Goal: Task Accomplishment & Management: Use online tool/utility

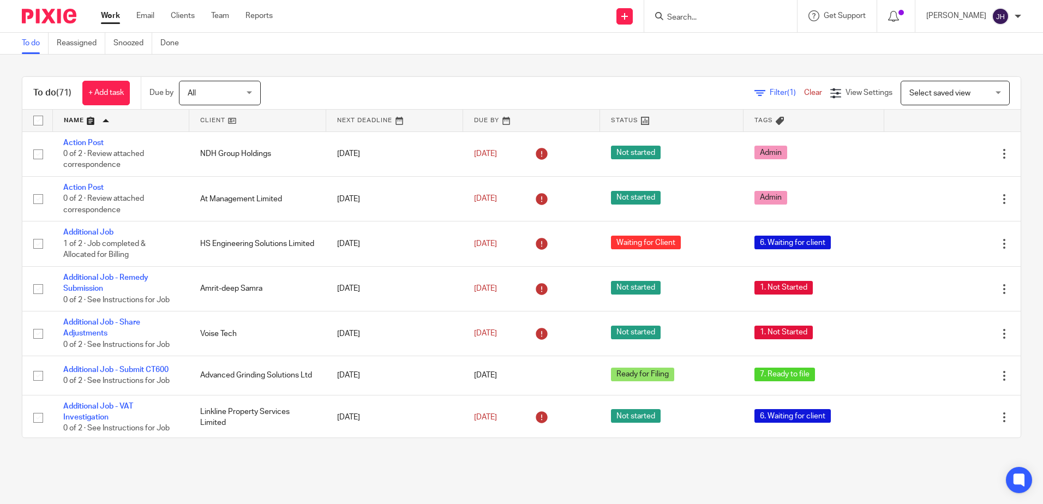
scroll to position [3129, 0]
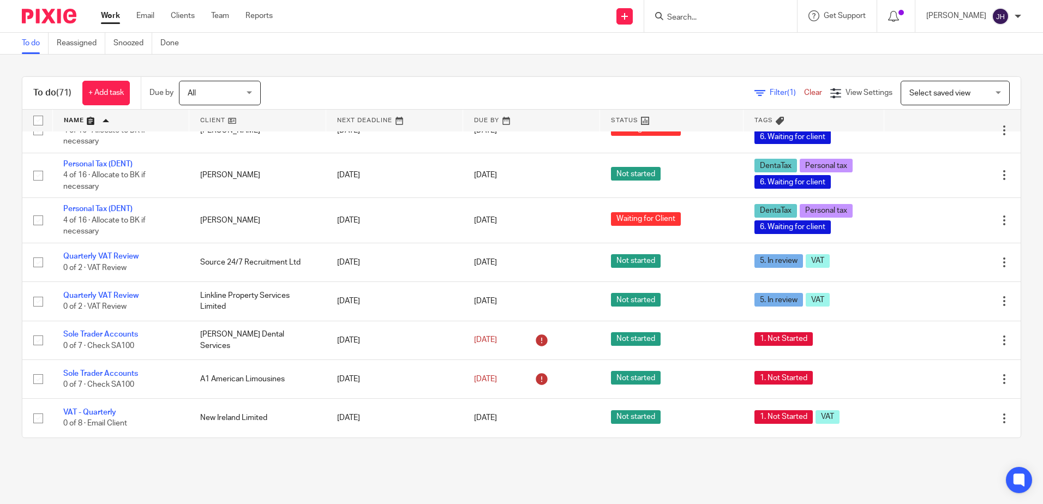
click at [722, 16] on input "Search" at bounding box center [715, 18] width 98 height 10
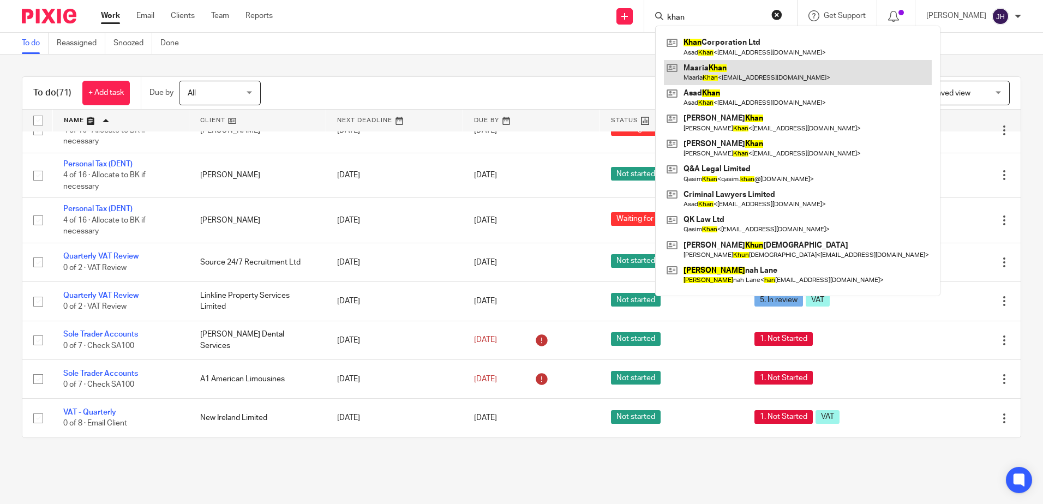
type input "khan"
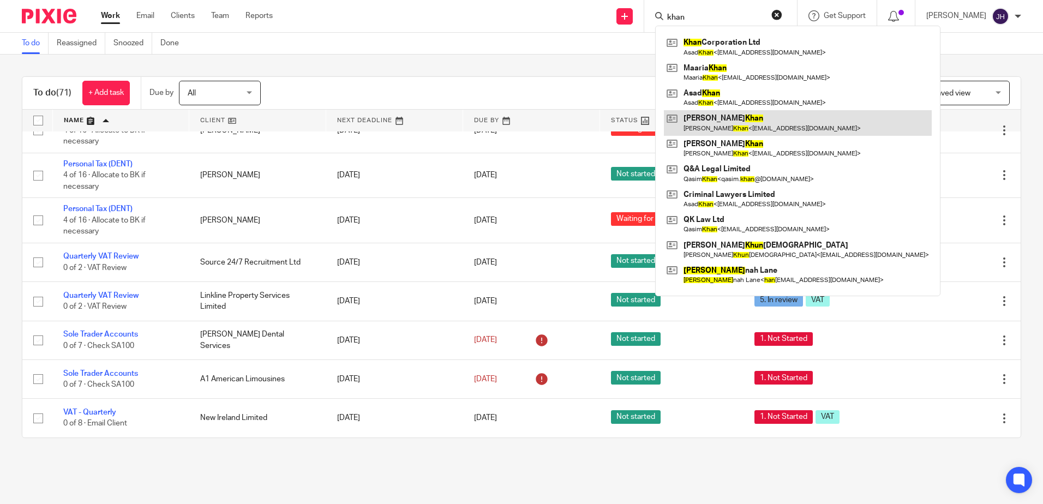
click at [766, 117] on link at bounding box center [798, 122] width 268 height 25
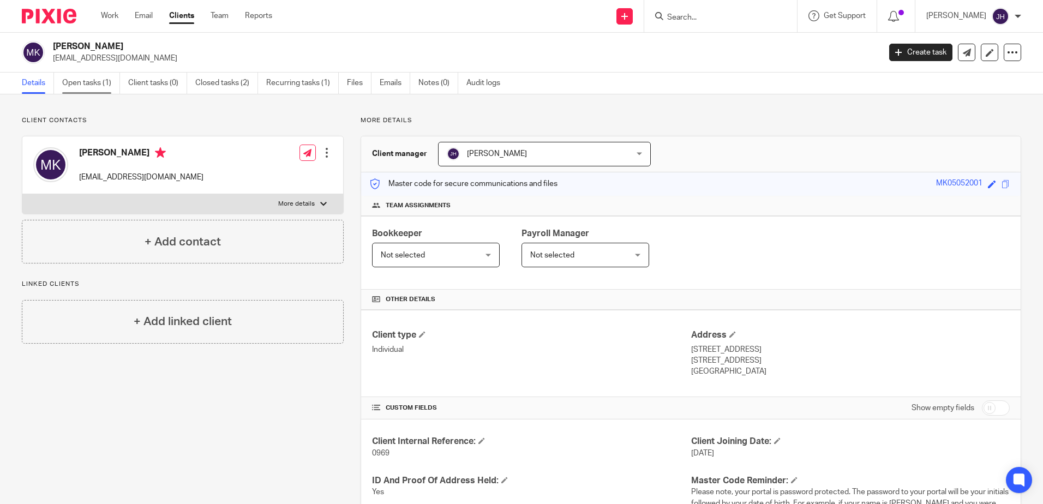
click at [100, 81] on link "Open tasks (1)" at bounding box center [91, 83] width 58 height 21
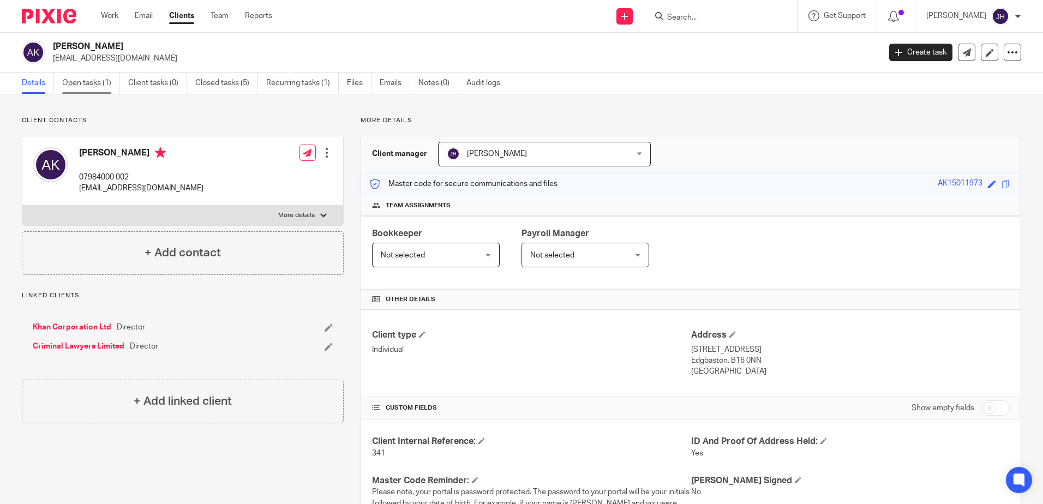
click at [76, 82] on link "Open tasks (1)" at bounding box center [91, 83] width 58 height 21
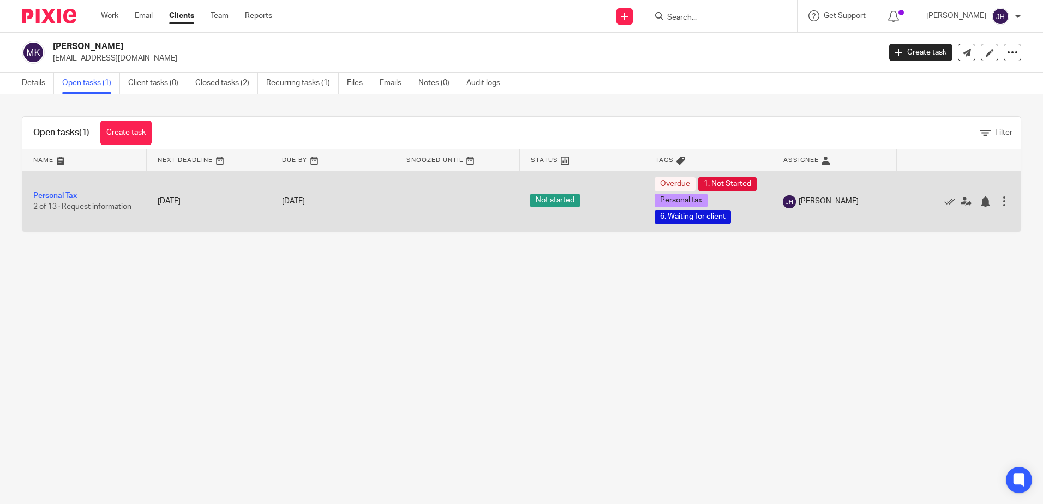
click at [71, 200] on link "Personal Tax" at bounding box center [55, 196] width 44 height 8
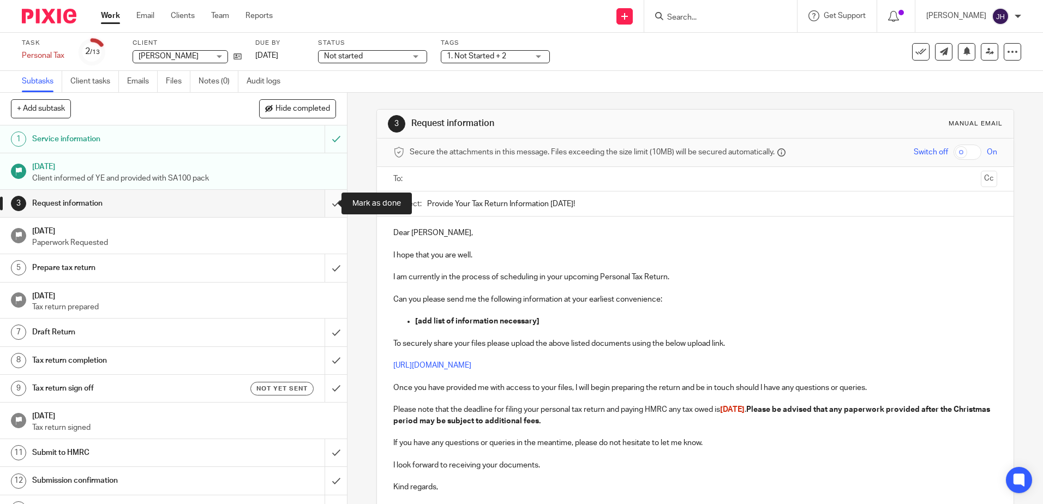
click at [322, 206] on input "submit" at bounding box center [173, 203] width 347 height 27
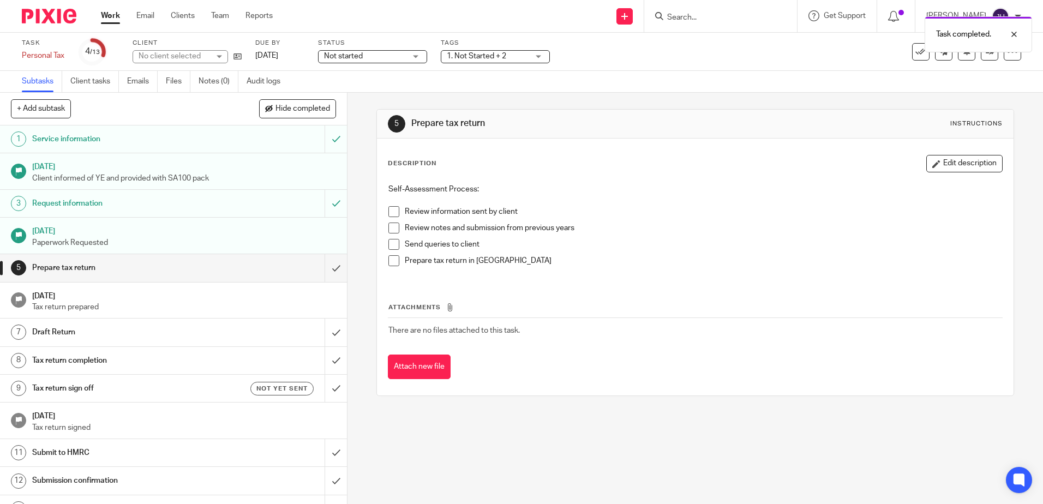
click at [391, 214] on span at bounding box center [394, 211] width 11 height 11
click at [393, 228] on span at bounding box center [394, 228] width 11 height 11
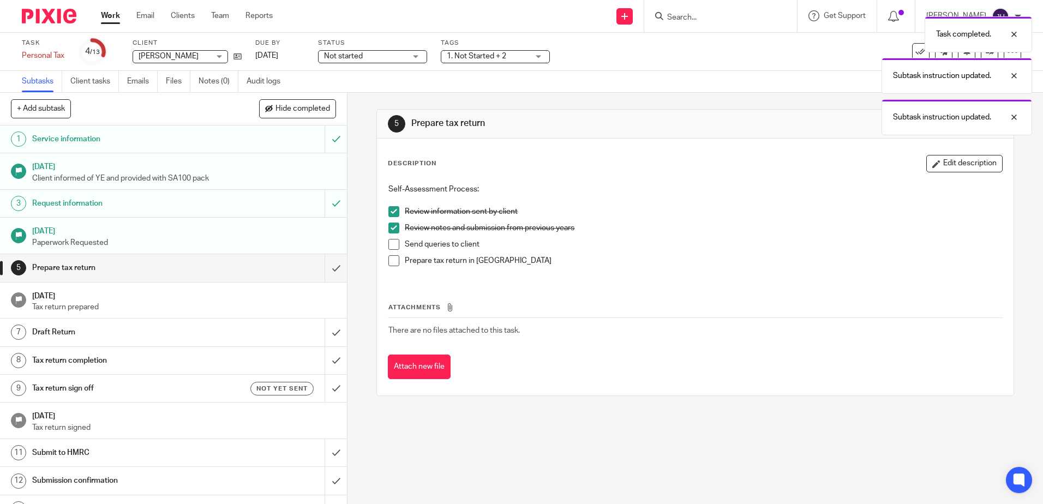
click at [389, 241] on span at bounding box center [394, 244] width 11 height 11
click at [391, 257] on span at bounding box center [394, 260] width 11 height 11
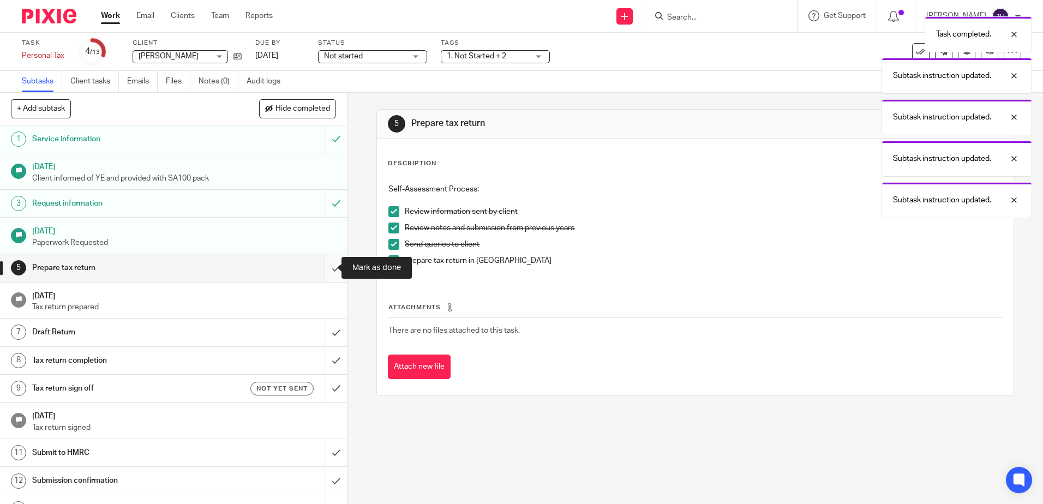
click at [331, 265] on input "submit" at bounding box center [173, 267] width 347 height 27
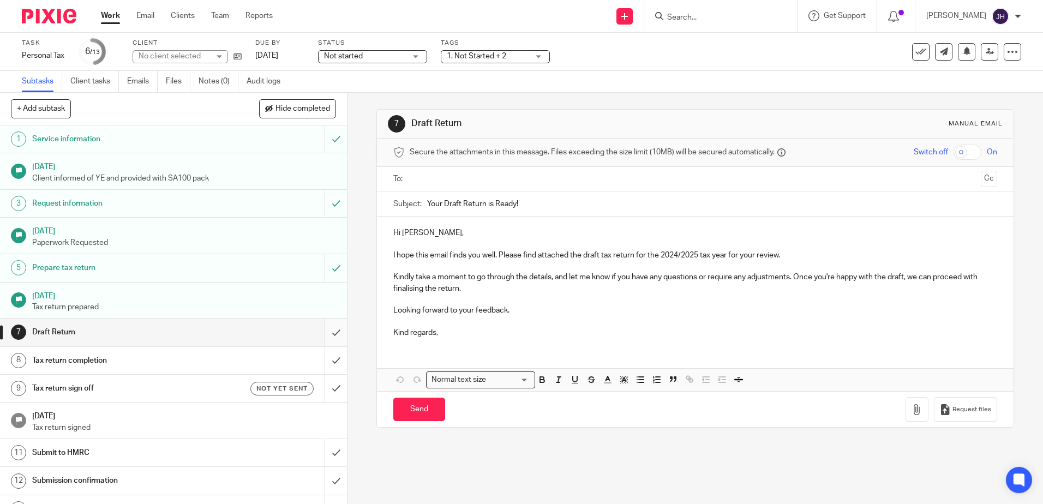
click at [327, 332] on input "submit" at bounding box center [173, 332] width 347 height 27
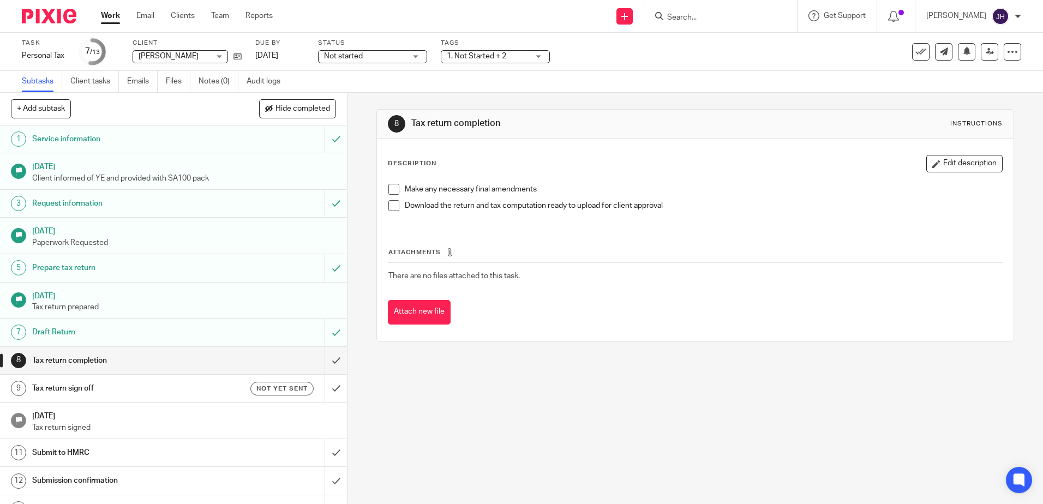
click at [393, 190] on span at bounding box center [394, 189] width 11 height 11
click at [389, 206] on span at bounding box center [394, 205] width 11 height 11
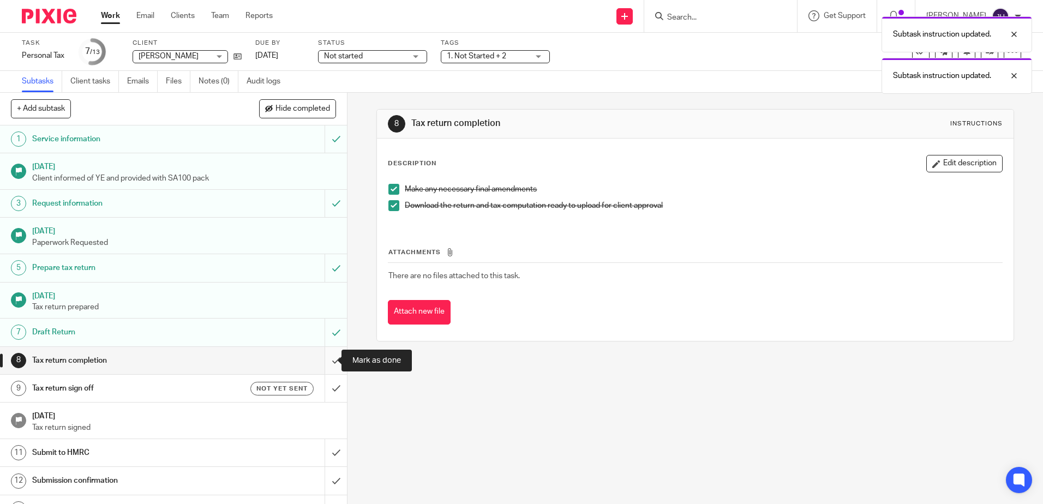
click at [327, 362] on input "submit" at bounding box center [173, 360] width 347 height 27
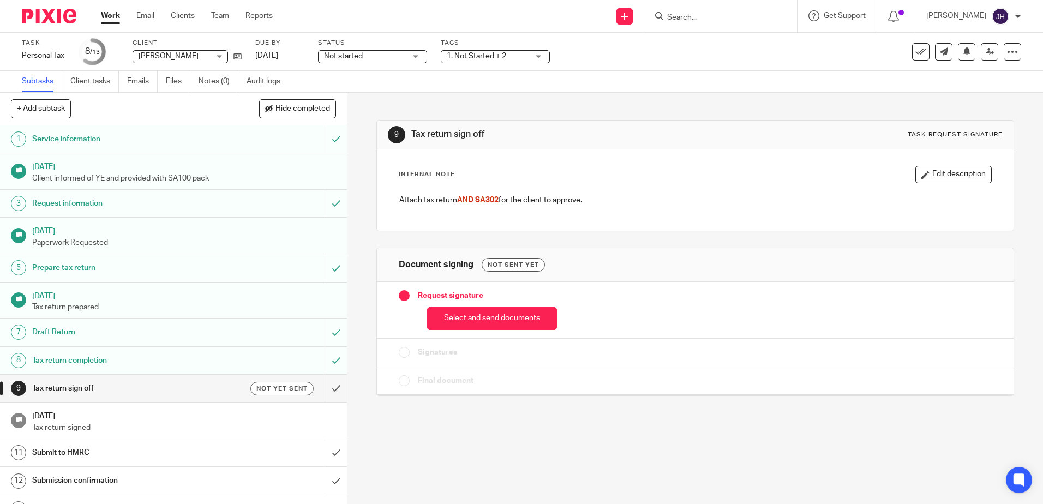
click at [371, 55] on span "Not started" at bounding box center [365, 56] width 82 height 11
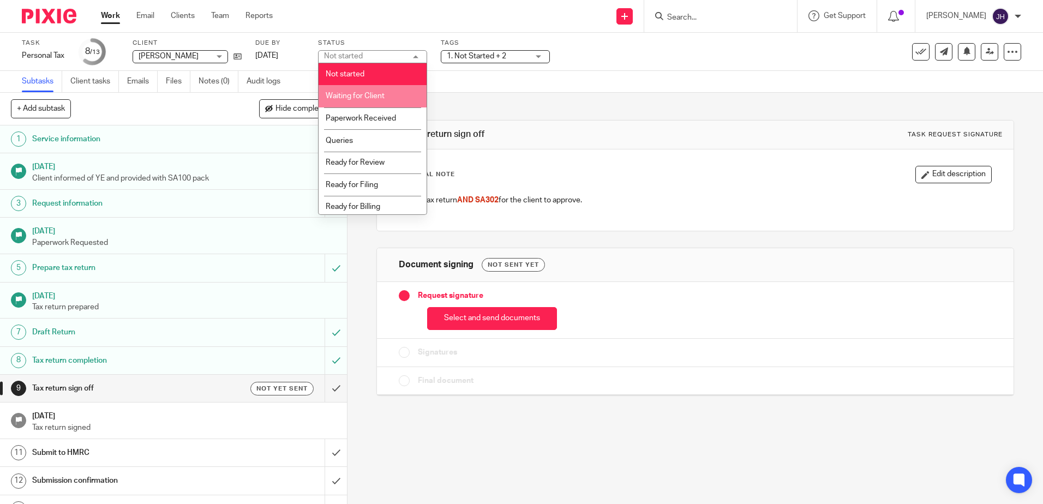
click at [380, 90] on li "Waiting for Client" at bounding box center [373, 96] width 108 height 22
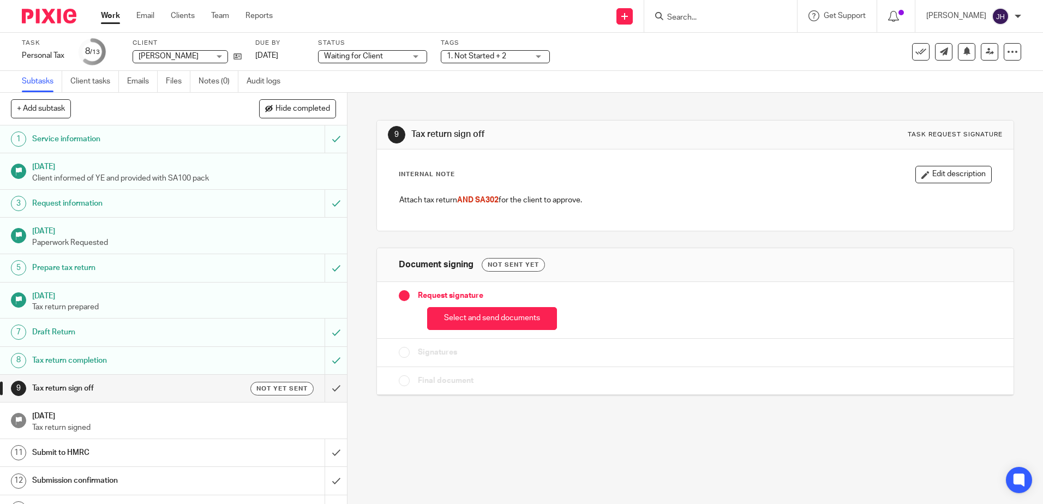
click at [474, 59] on span "1. Not Started + 2" at bounding box center [476, 56] width 59 height 8
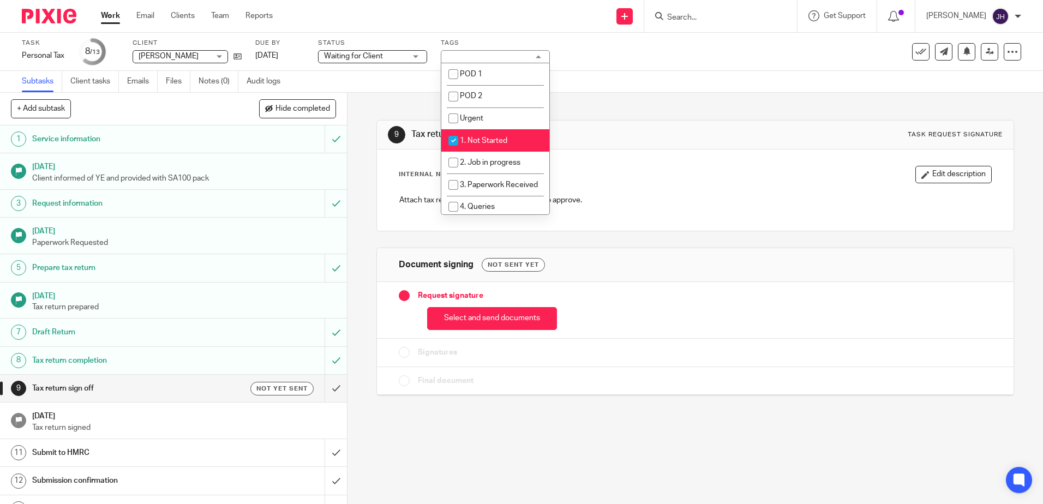
click at [486, 143] on span "1. Not Started" at bounding box center [483, 141] width 47 height 8
checkbox input "false"
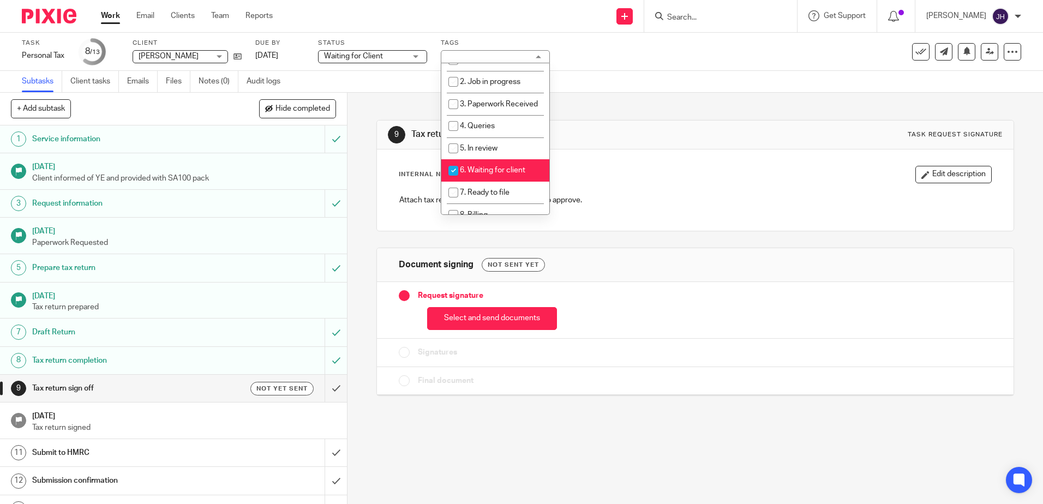
scroll to position [109, 0]
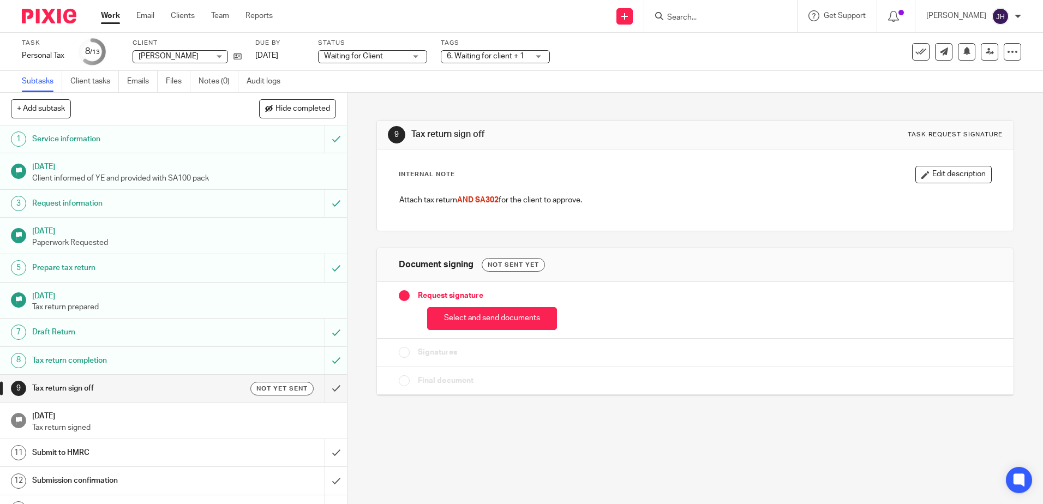
click at [588, 115] on div "9 Tax return sign off Task request signature Internal Note Edit description Att…" at bounding box center [695, 250] width 637 height 314
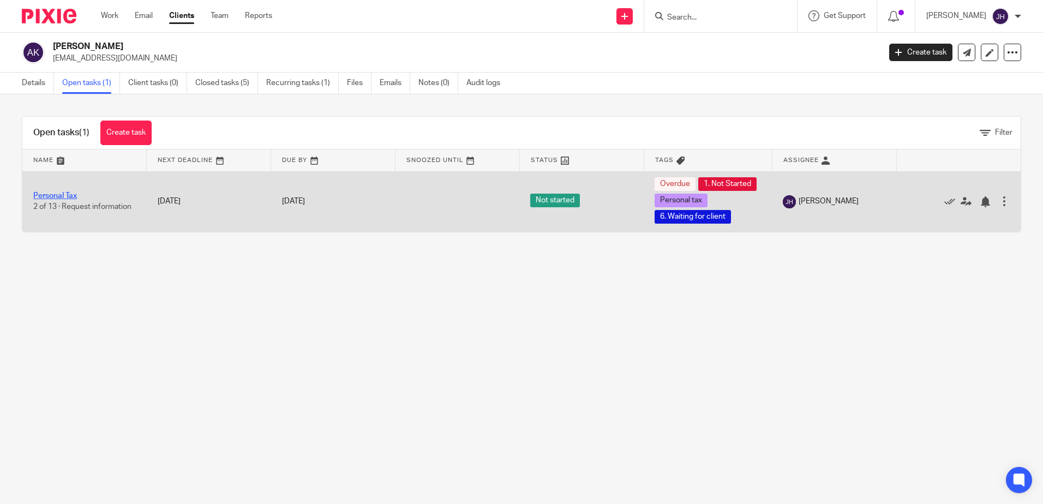
click at [65, 200] on link "Personal Tax" at bounding box center [55, 196] width 44 height 8
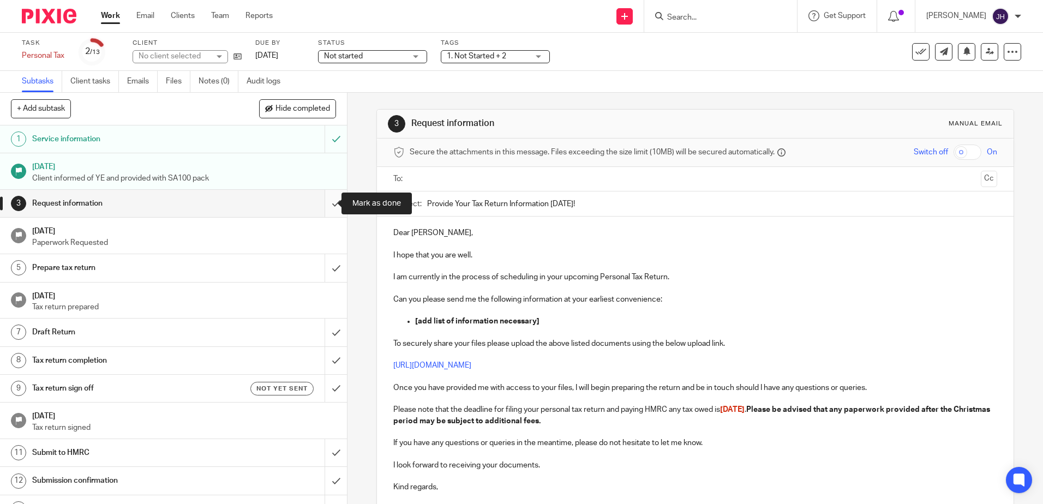
click at [327, 206] on input "submit" at bounding box center [173, 203] width 347 height 27
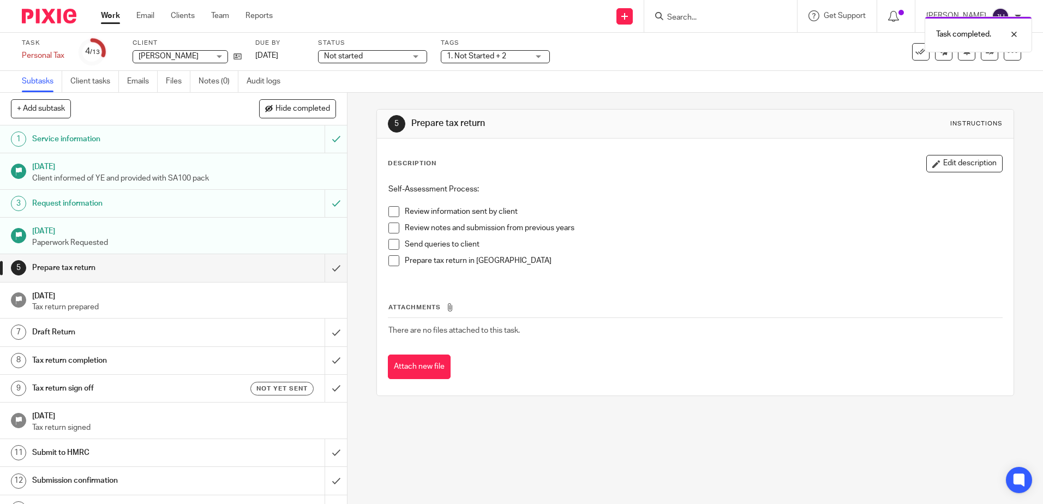
click at [389, 210] on span at bounding box center [394, 211] width 11 height 11
click at [384, 232] on div "Self-Assessment Process: Review information sent by client Review notes and sub…" at bounding box center [695, 229] width 624 height 102
click at [393, 225] on span at bounding box center [394, 228] width 11 height 11
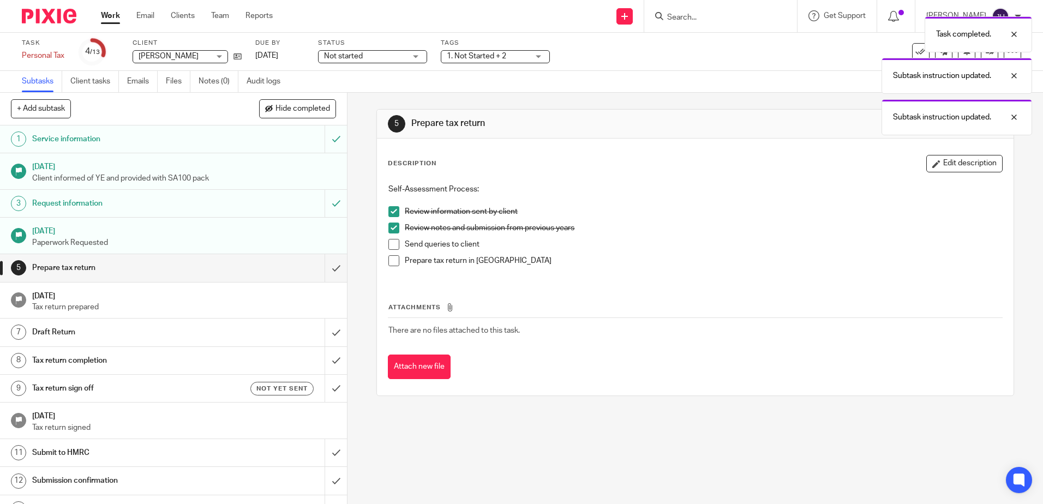
click at [392, 240] on span at bounding box center [394, 244] width 11 height 11
click at [390, 258] on span at bounding box center [394, 260] width 11 height 11
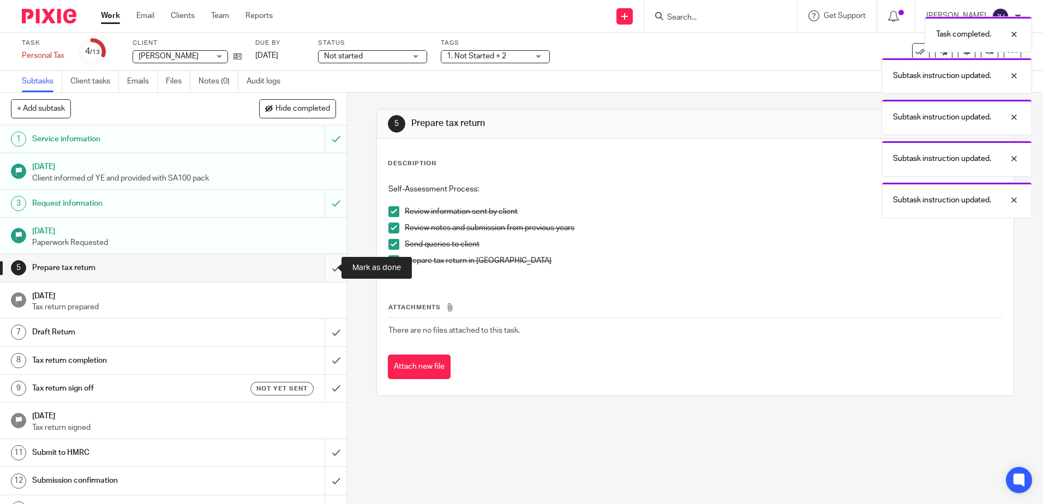
click at [324, 271] on input "submit" at bounding box center [173, 267] width 347 height 27
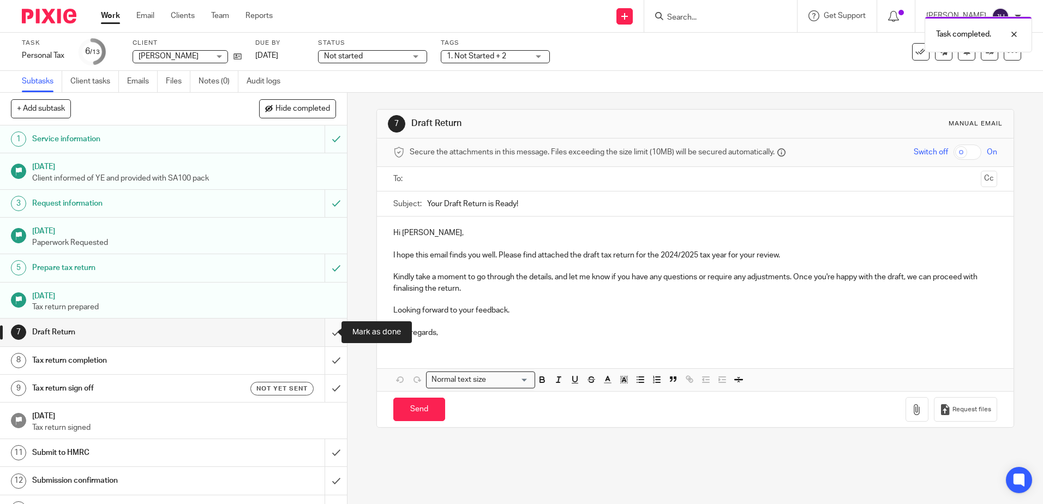
click at [322, 337] on input "submit" at bounding box center [173, 332] width 347 height 27
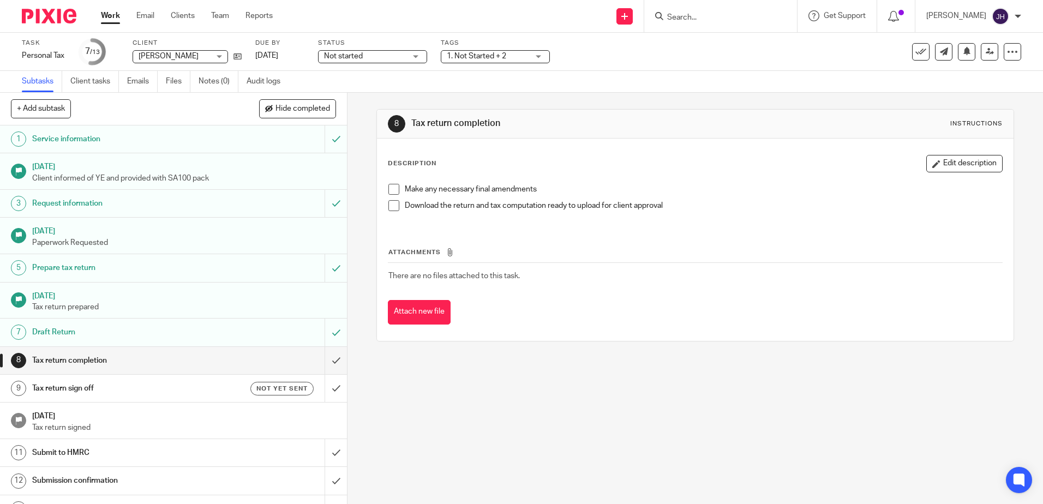
drag, startPoint x: 392, startPoint y: 190, endPoint x: 392, endPoint y: 196, distance: 6.0
click at [392, 190] on span at bounding box center [394, 189] width 11 height 11
click at [391, 210] on span at bounding box center [394, 205] width 11 height 11
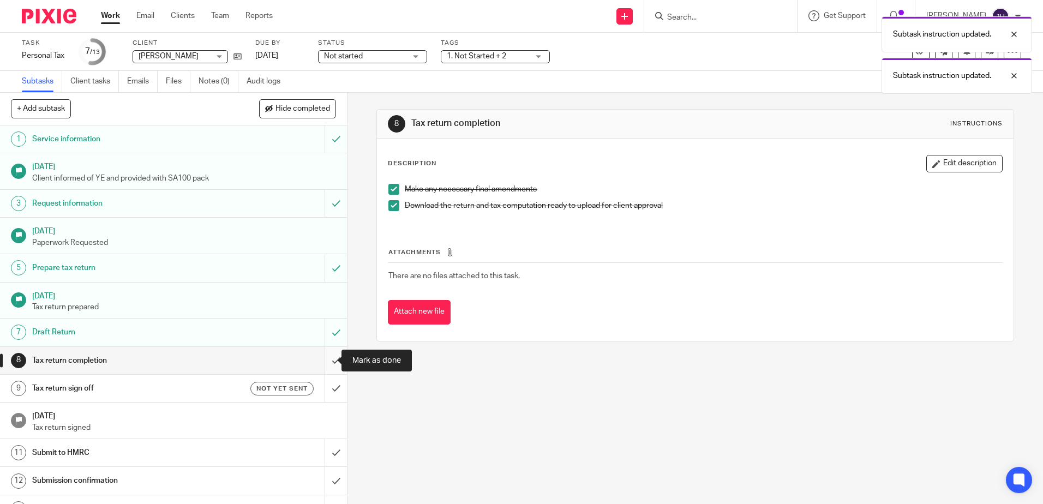
click at [333, 354] on input "submit" at bounding box center [173, 360] width 347 height 27
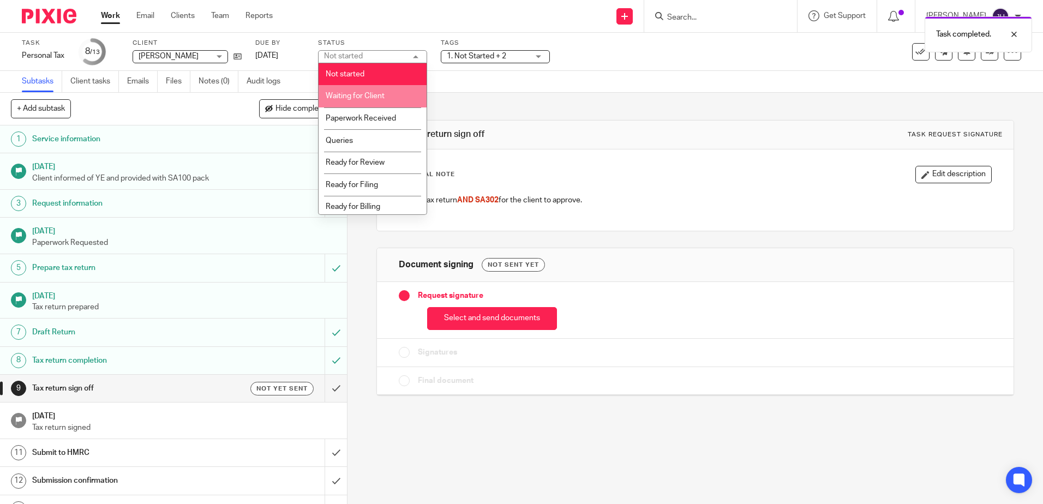
click at [380, 97] on span "Waiting for Client" at bounding box center [355, 96] width 59 height 8
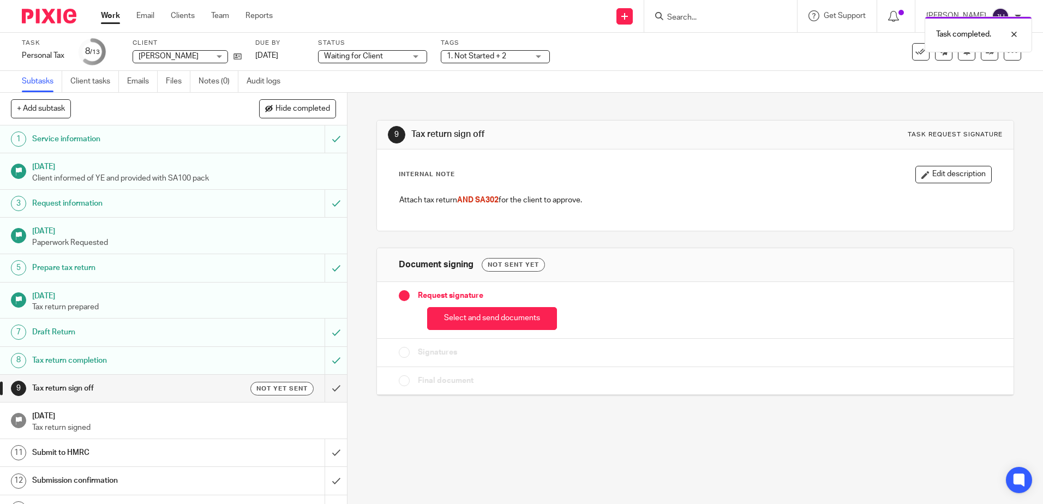
click at [479, 55] on span "1. Not Started + 2" at bounding box center [476, 56] width 59 height 8
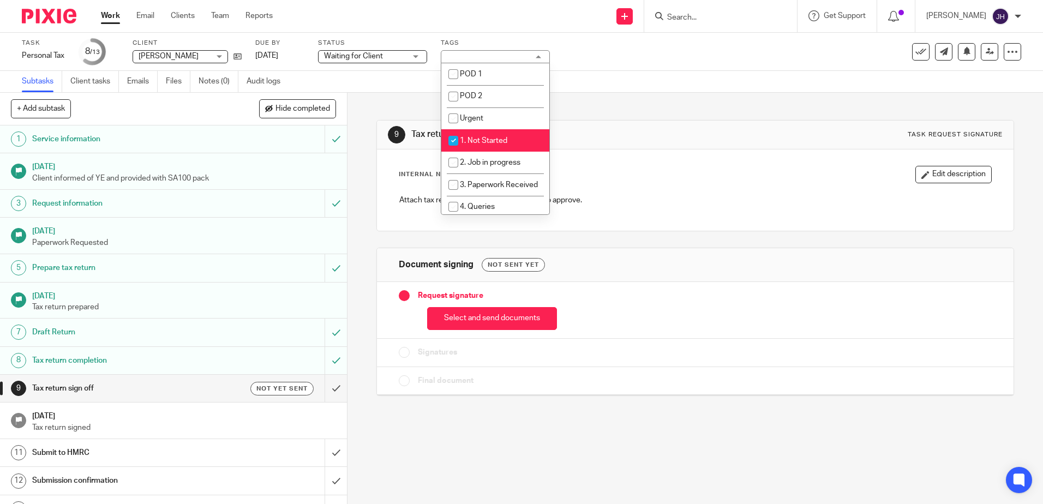
click at [502, 132] on li "1. Not Started" at bounding box center [496, 140] width 108 height 22
checkbox input "false"
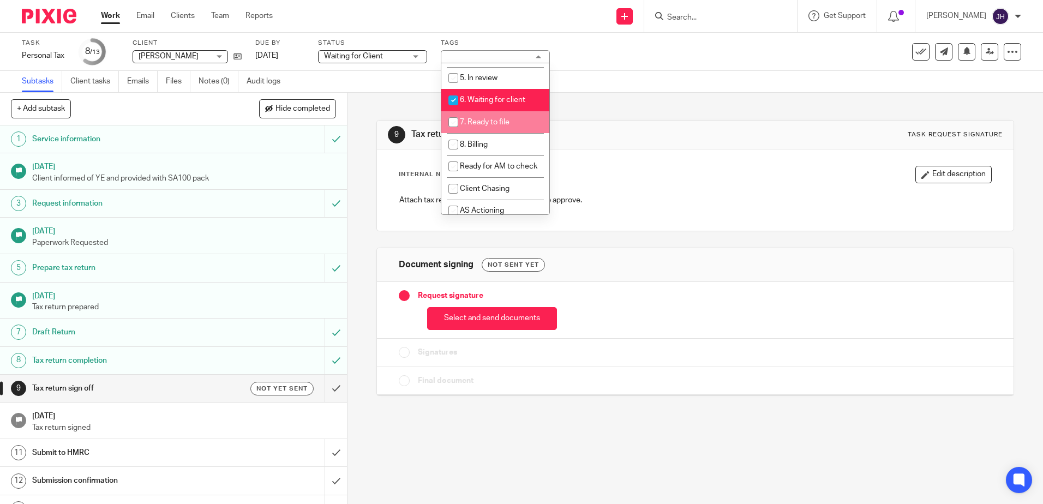
scroll to position [164, 0]
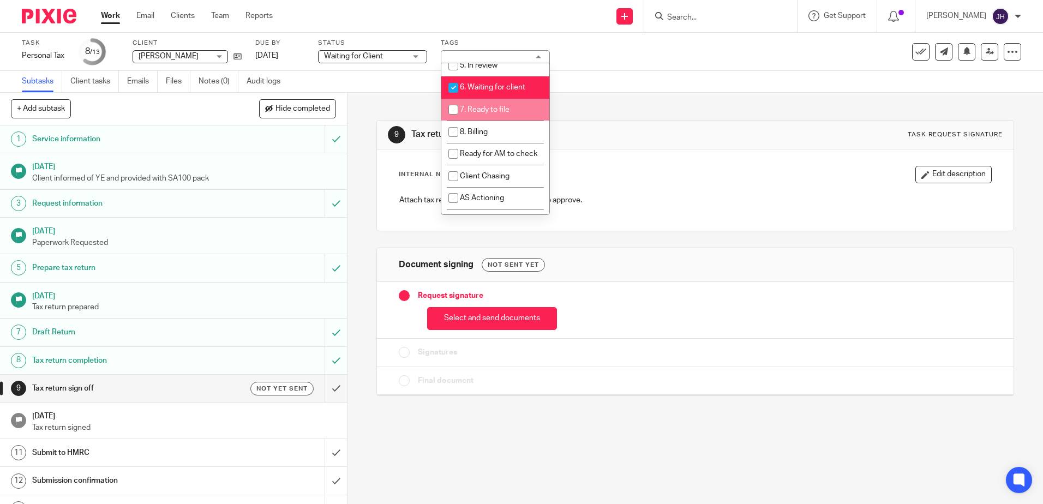
click at [611, 98] on div "9 Tax return sign off Task request signature Internal Note Edit description Att…" at bounding box center [695, 250] width 637 height 314
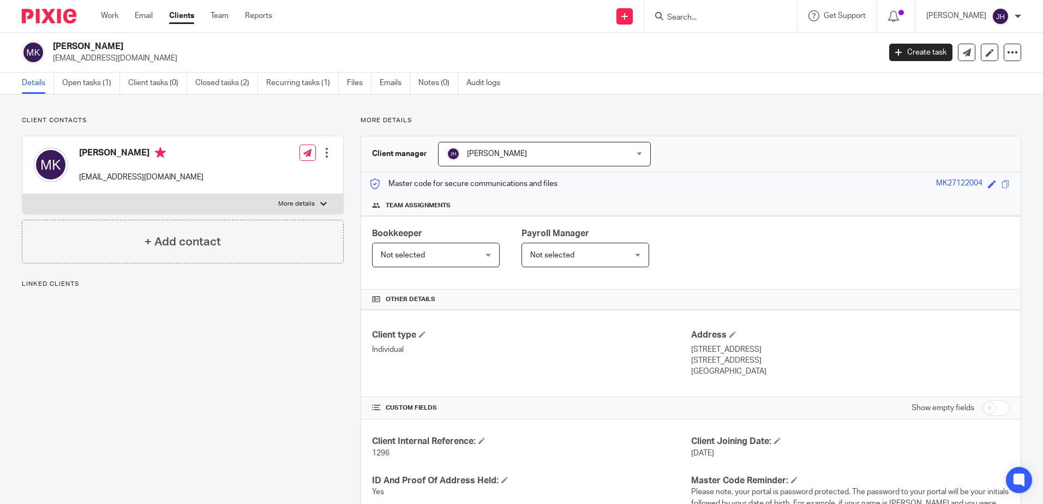
click at [97, 87] on link "Open tasks (1)" at bounding box center [91, 83] width 58 height 21
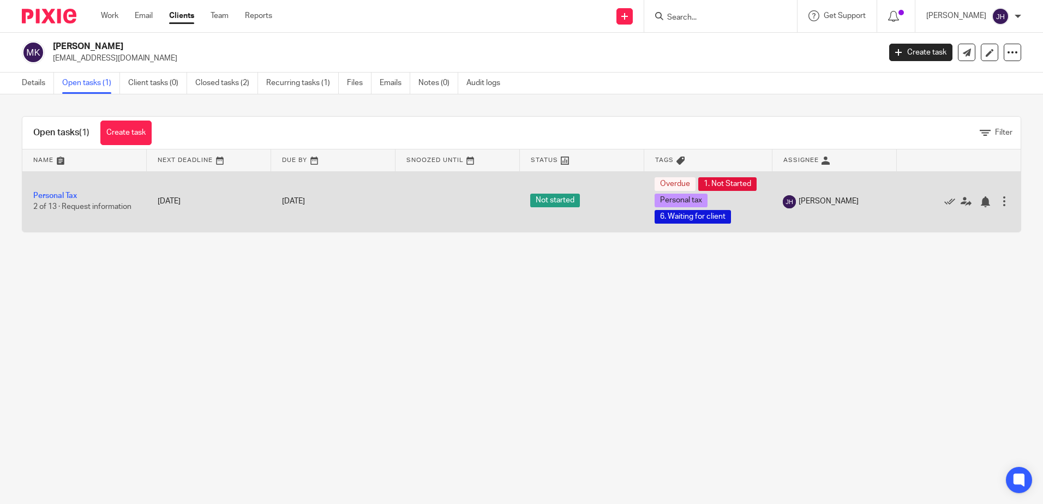
click at [69, 209] on td "Personal Tax 2 of 13 · Request information" at bounding box center [84, 201] width 124 height 61
click at [51, 200] on link "Personal Tax" at bounding box center [55, 196] width 44 height 8
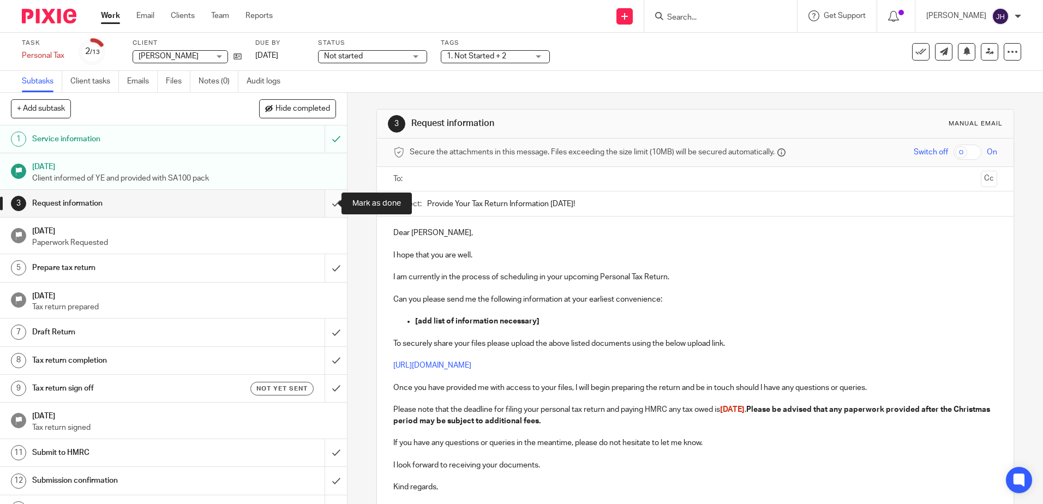
click at [331, 205] on input "submit" at bounding box center [173, 203] width 347 height 27
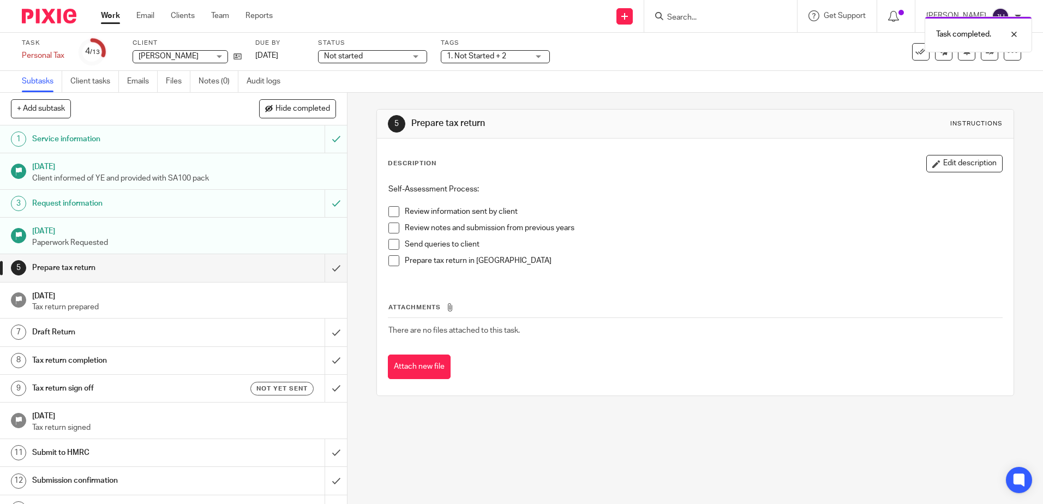
click at [390, 213] on span at bounding box center [394, 211] width 11 height 11
click at [390, 226] on span at bounding box center [394, 228] width 11 height 11
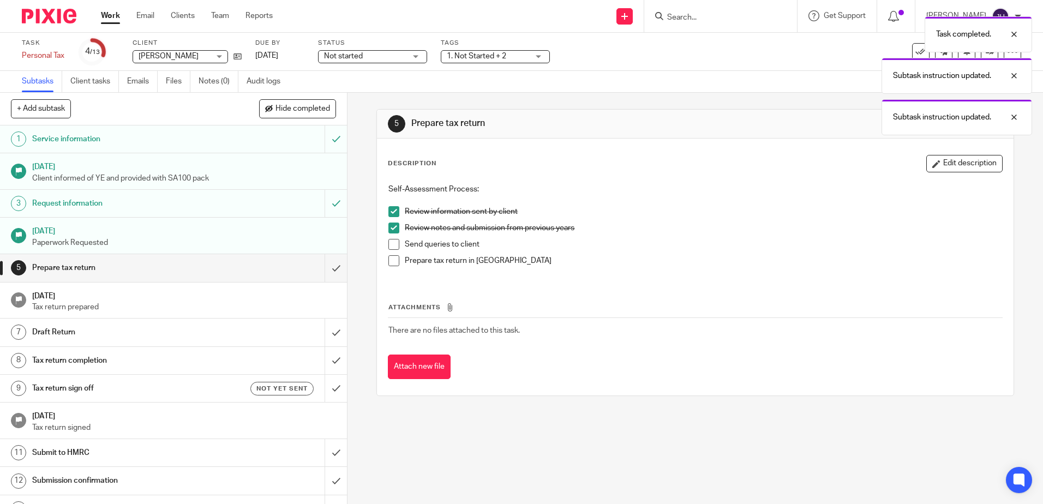
click at [389, 246] on span at bounding box center [394, 244] width 11 height 11
click at [390, 258] on span at bounding box center [394, 260] width 11 height 11
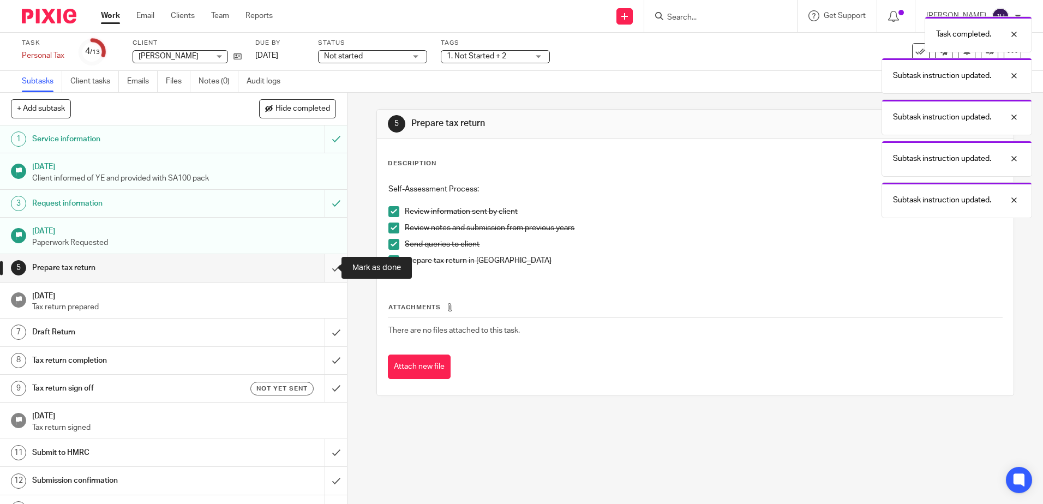
click at [327, 267] on input "submit" at bounding box center [173, 267] width 347 height 27
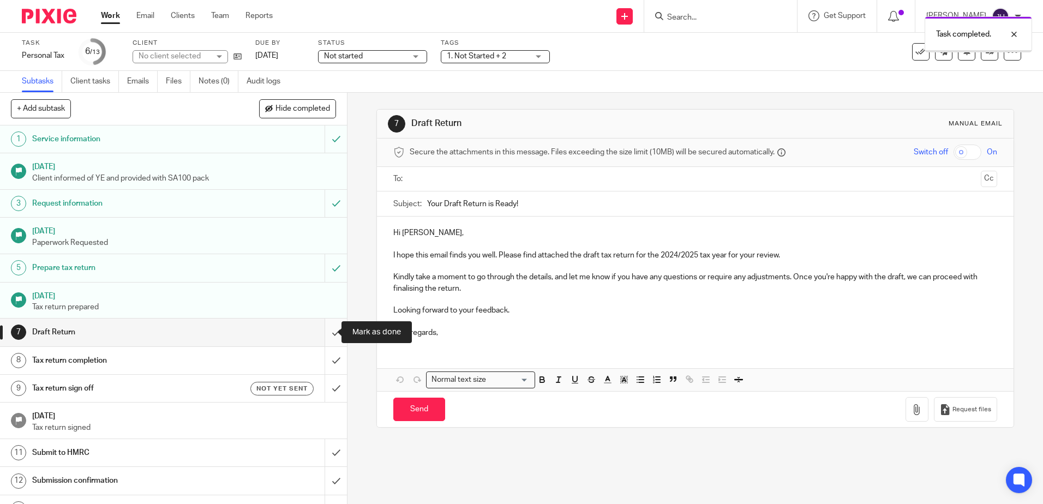
click at [330, 330] on input "submit" at bounding box center [173, 332] width 347 height 27
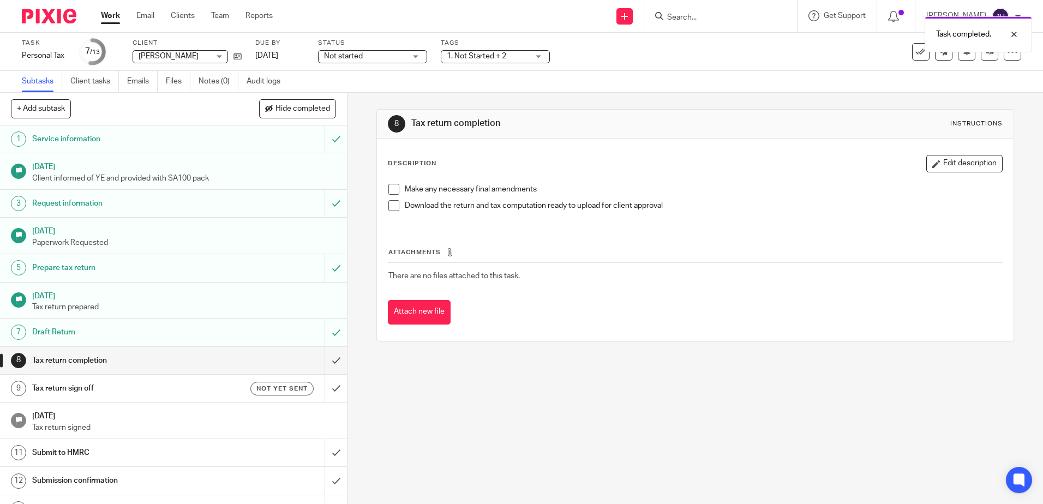
click at [392, 194] on span at bounding box center [394, 189] width 11 height 11
click at [394, 208] on span at bounding box center [394, 205] width 11 height 11
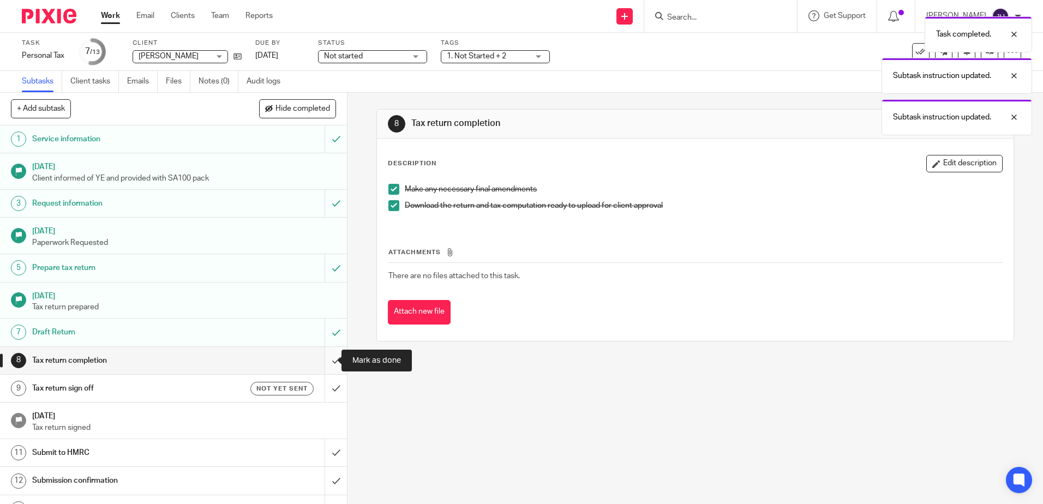
click at [325, 356] on input "submit" at bounding box center [173, 360] width 347 height 27
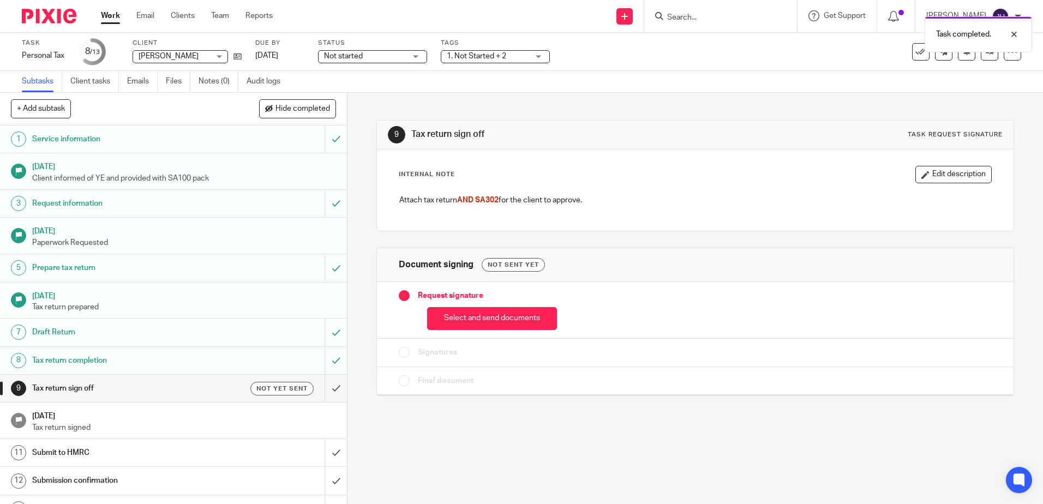
click at [358, 53] on span "Not started" at bounding box center [343, 56] width 39 height 8
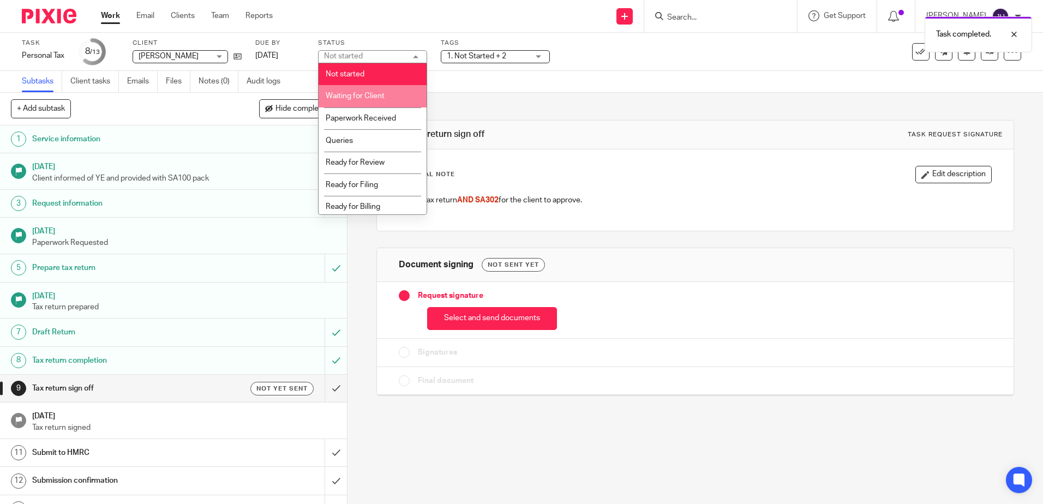
click at [377, 95] on span "Waiting for Client" at bounding box center [355, 96] width 59 height 8
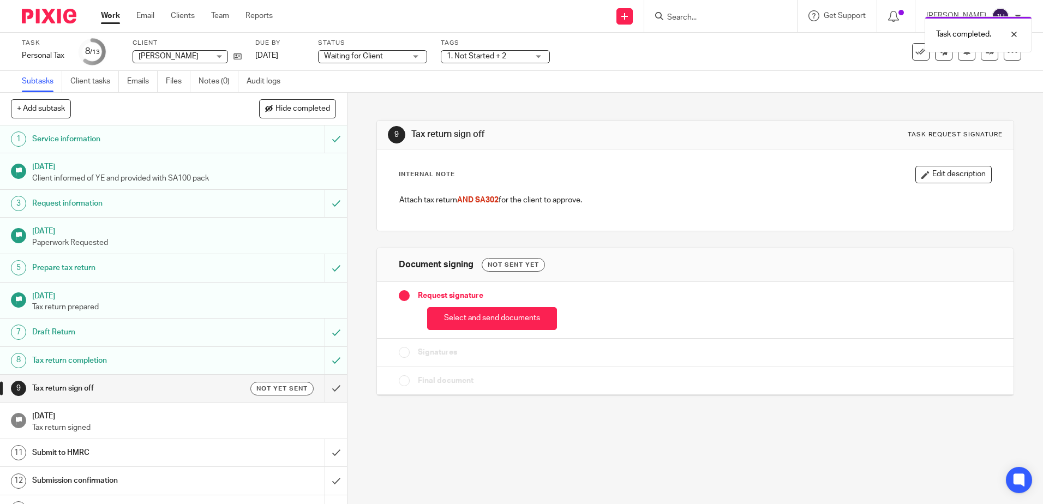
click at [479, 51] on span "1. Not Started + 2" at bounding box center [488, 56] width 82 height 11
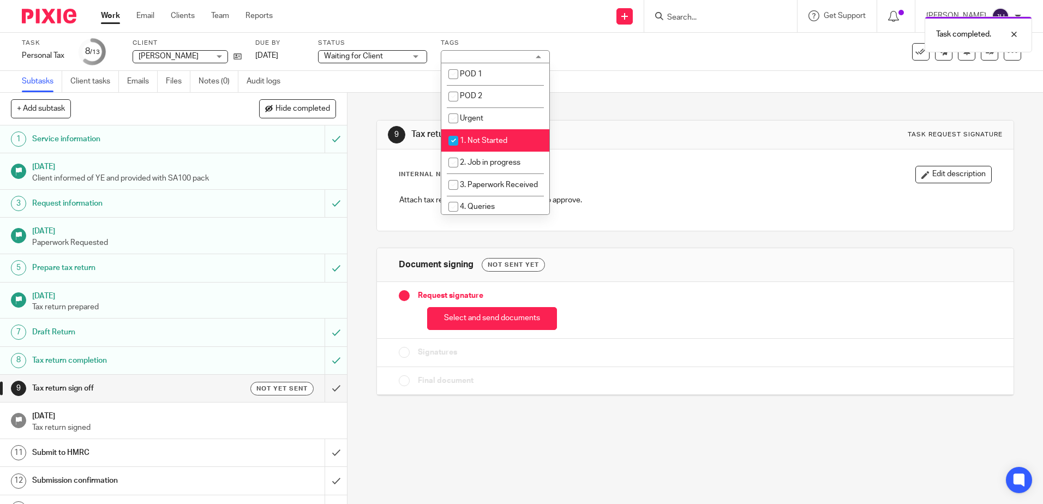
click at [495, 131] on li "1. Not Started" at bounding box center [496, 140] width 108 height 22
checkbox input "false"
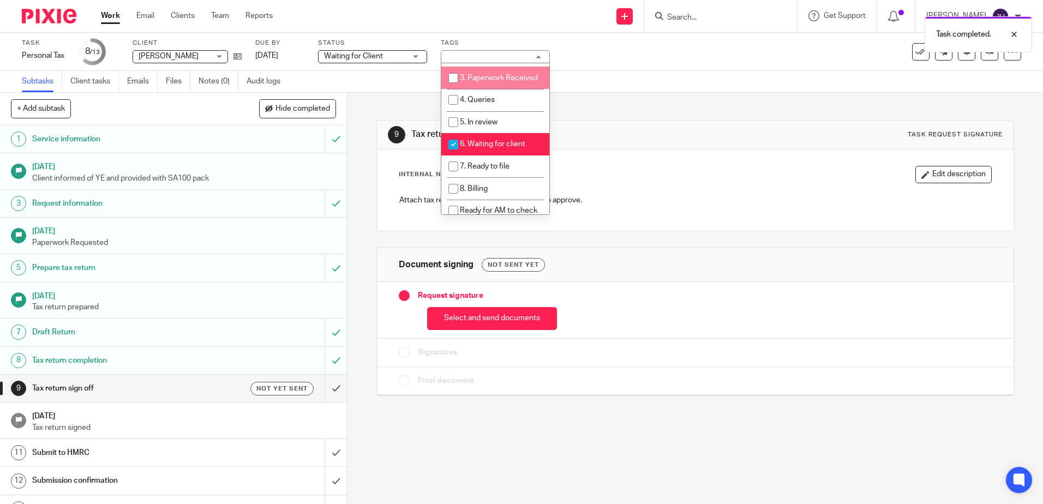
scroll to position [109, 0]
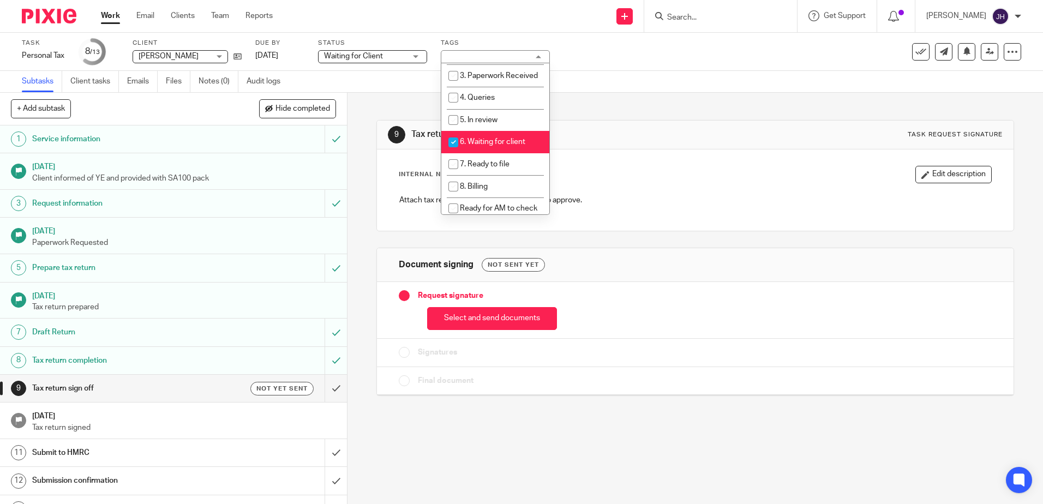
drag, startPoint x: 666, startPoint y: 122, endPoint x: 651, endPoint y: 115, distance: 17.1
click at [667, 122] on div "9 Tax return sign off Task request signature" at bounding box center [695, 135] width 636 height 29
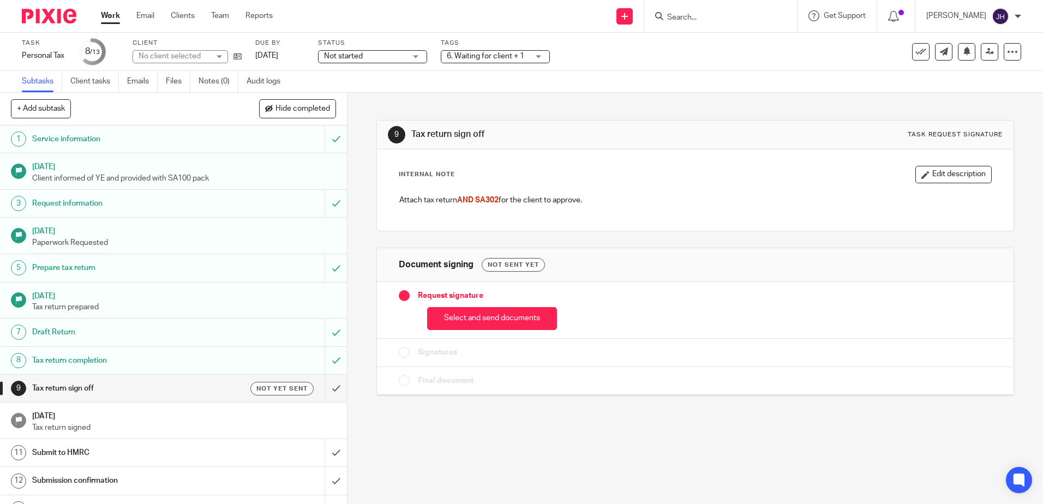
click at [726, 20] on input "Search" at bounding box center [715, 18] width 98 height 10
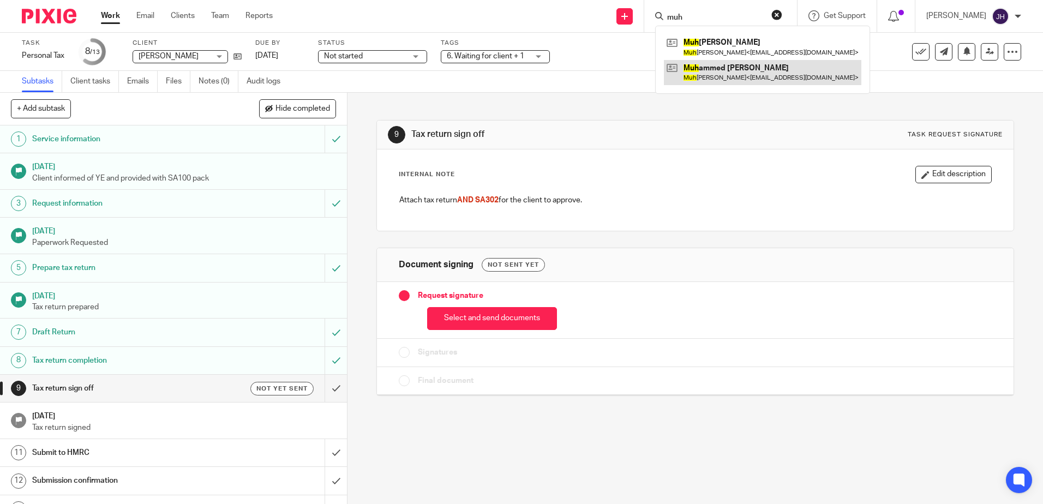
type input "muh"
click at [759, 74] on link at bounding box center [763, 72] width 198 height 25
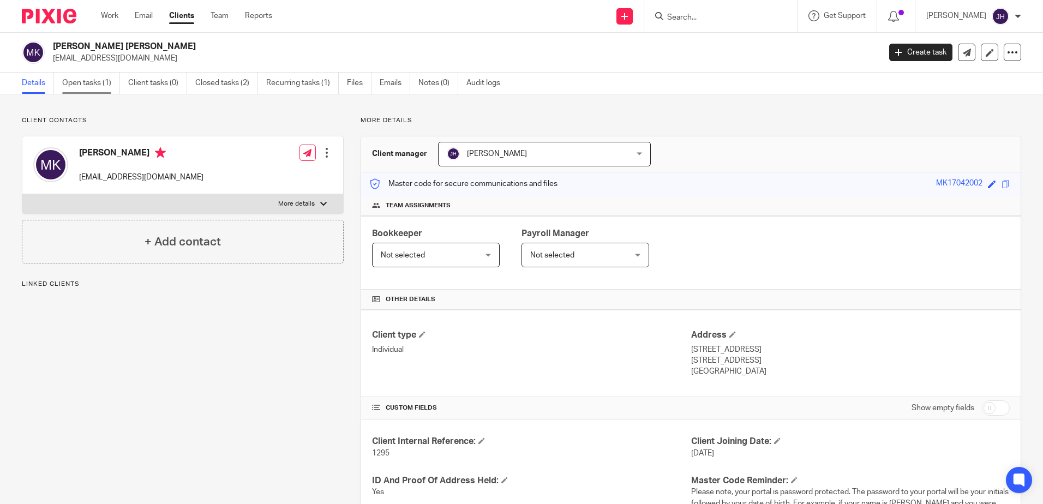
click at [71, 76] on link "Open tasks (1)" at bounding box center [91, 83] width 58 height 21
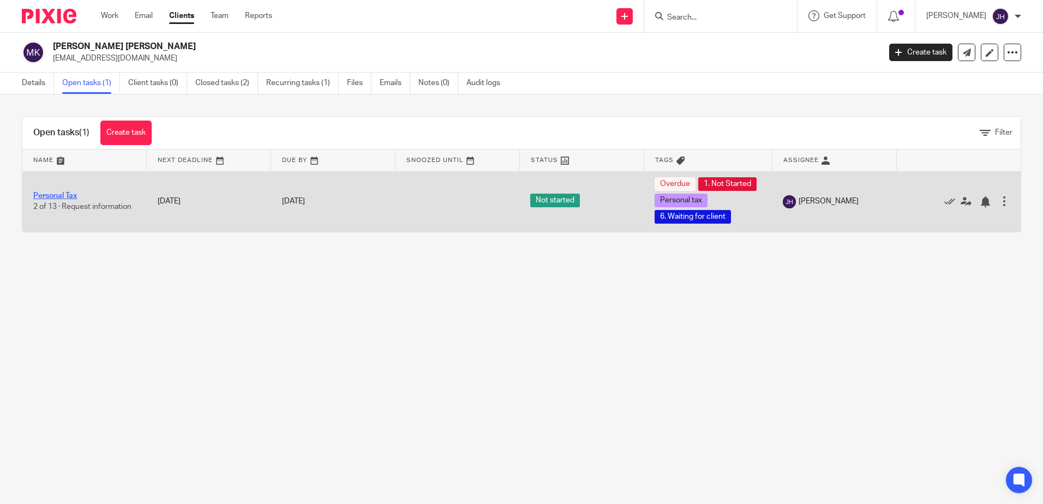
click at [62, 200] on link "Personal Tax" at bounding box center [55, 196] width 44 height 8
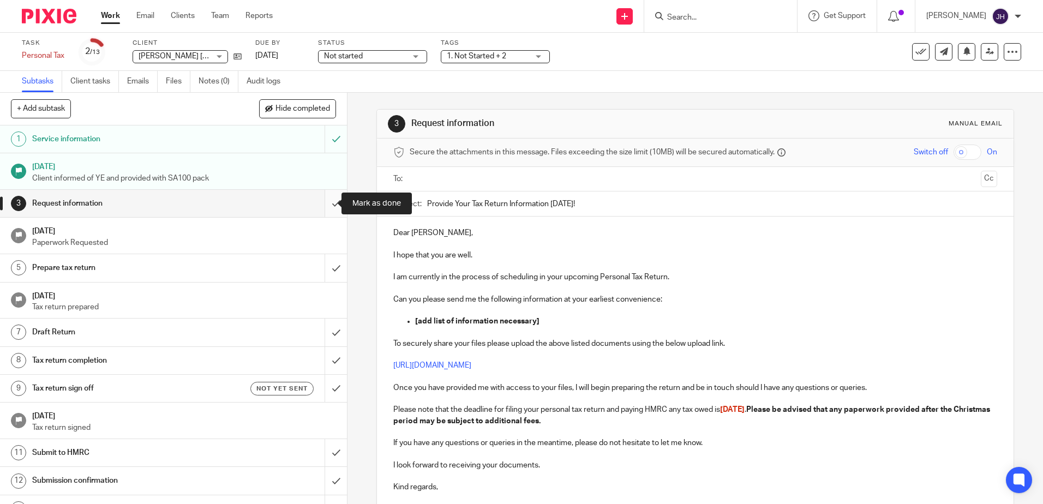
click at [326, 200] on input "submit" at bounding box center [173, 203] width 347 height 27
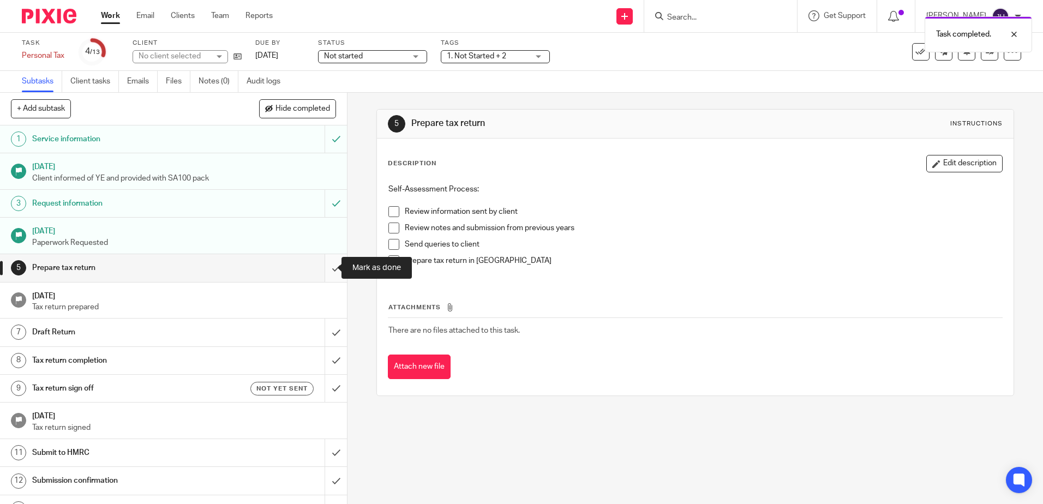
click at [326, 265] on input "submit" at bounding box center [173, 267] width 347 height 27
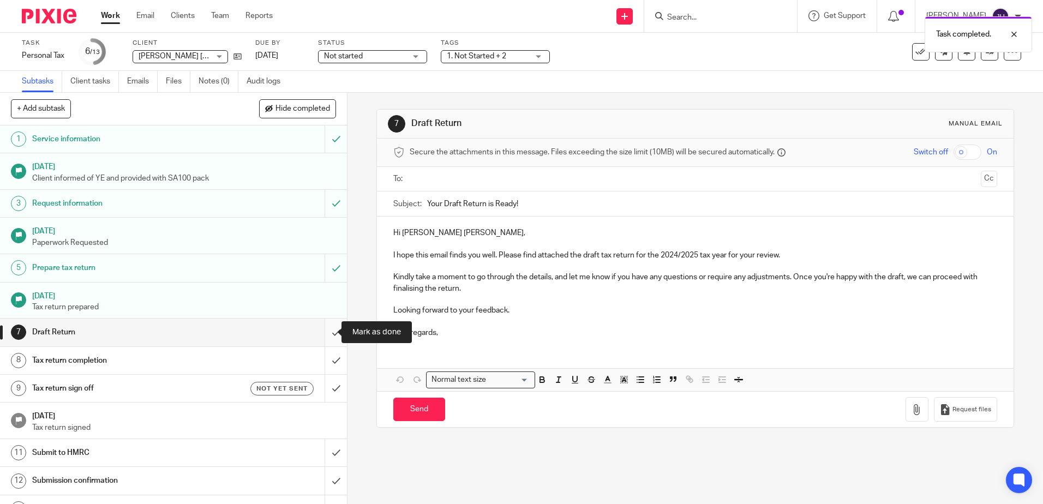
click at [326, 327] on input "submit" at bounding box center [173, 332] width 347 height 27
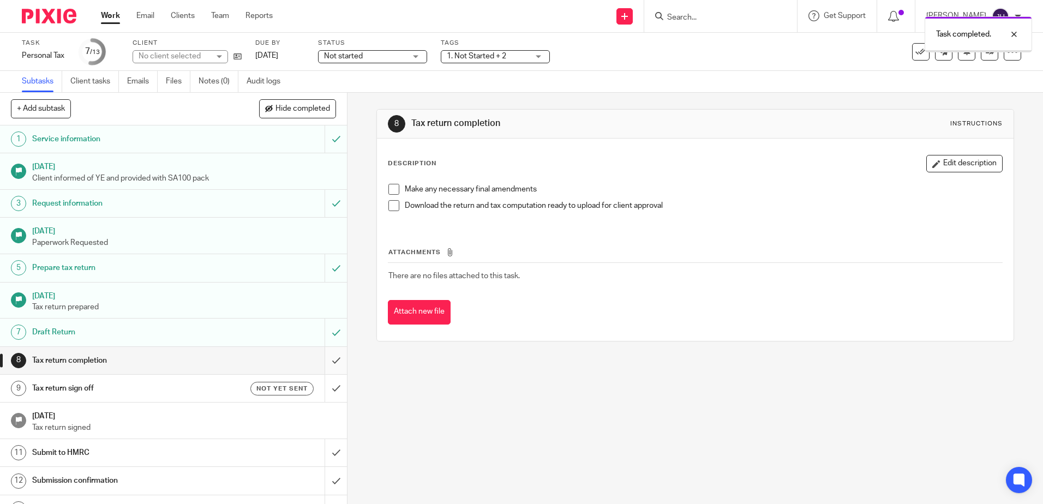
click at [327, 358] on input "submit" at bounding box center [173, 360] width 347 height 27
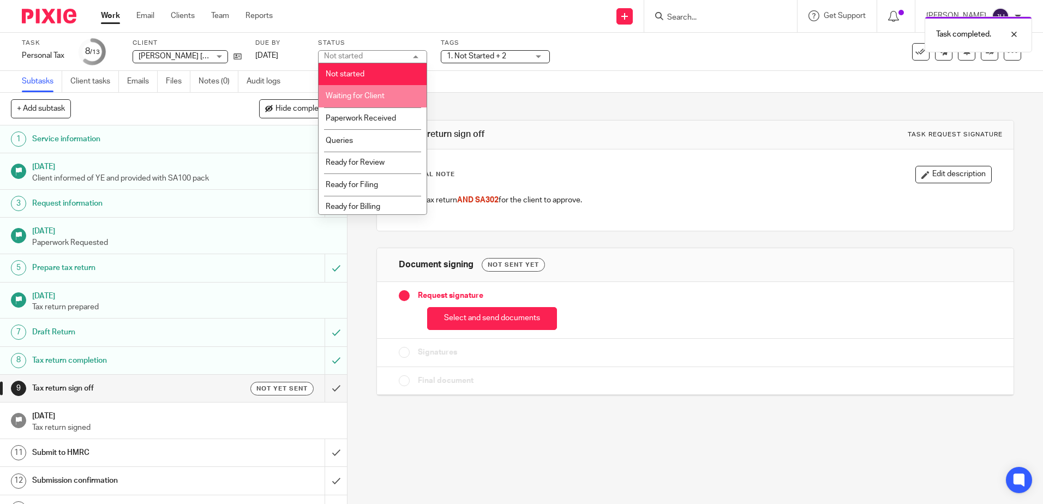
click at [378, 93] on span "Waiting for Client" at bounding box center [355, 96] width 59 height 8
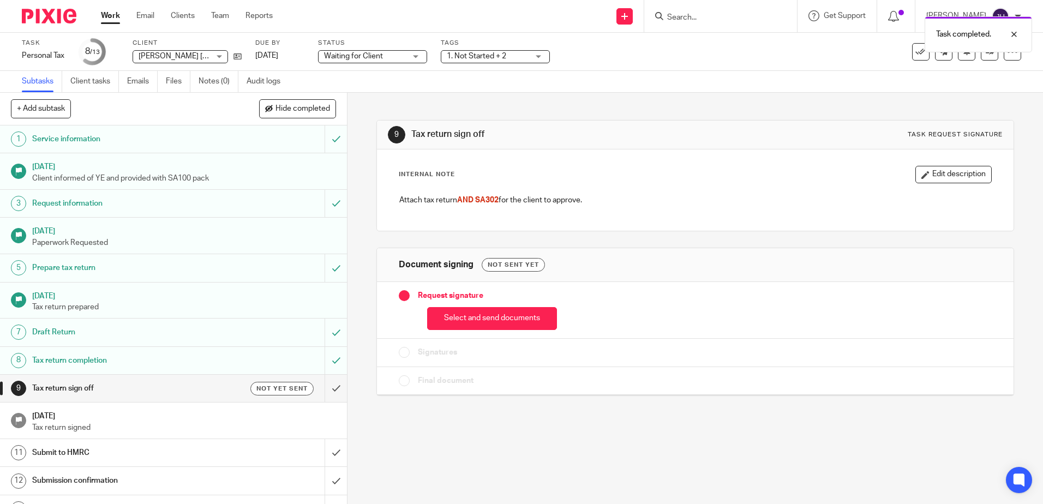
click at [493, 56] on span "1. Not Started + 2" at bounding box center [476, 56] width 59 height 8
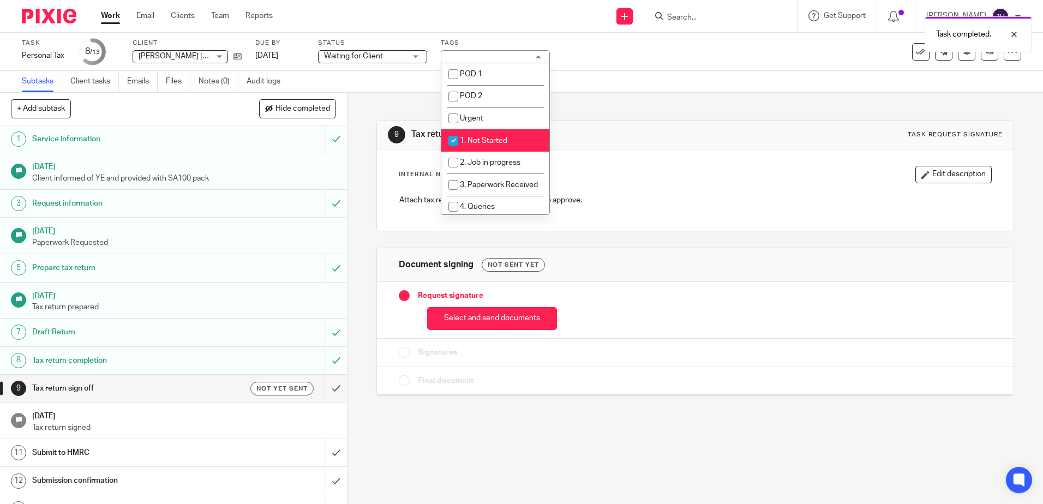
click at [498, 136] on li "1. Not Started" at bounding box center [496, 140] width 108 height 22
checkbox input "false"
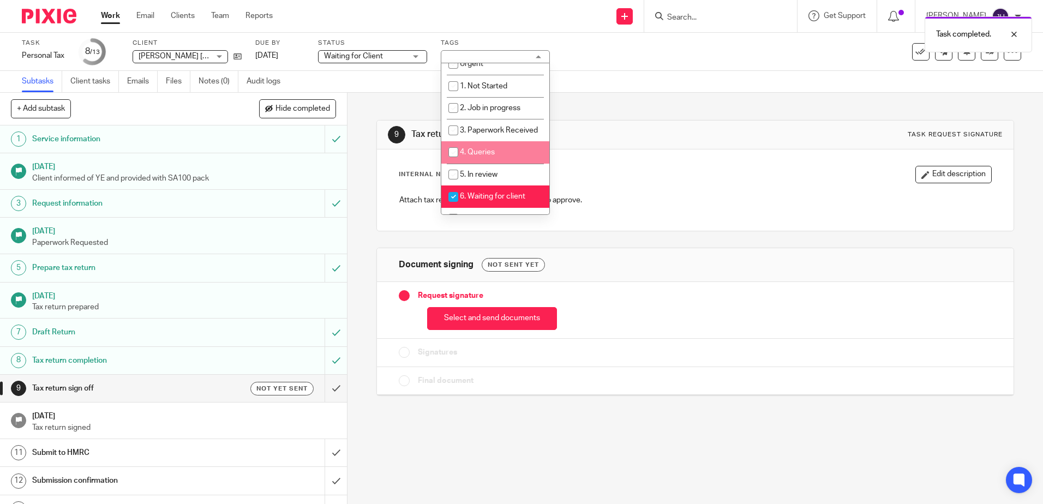
click at [686, 134] on h1 "Tax return sign off" at bounding box center [564, 134] width 307 height 11
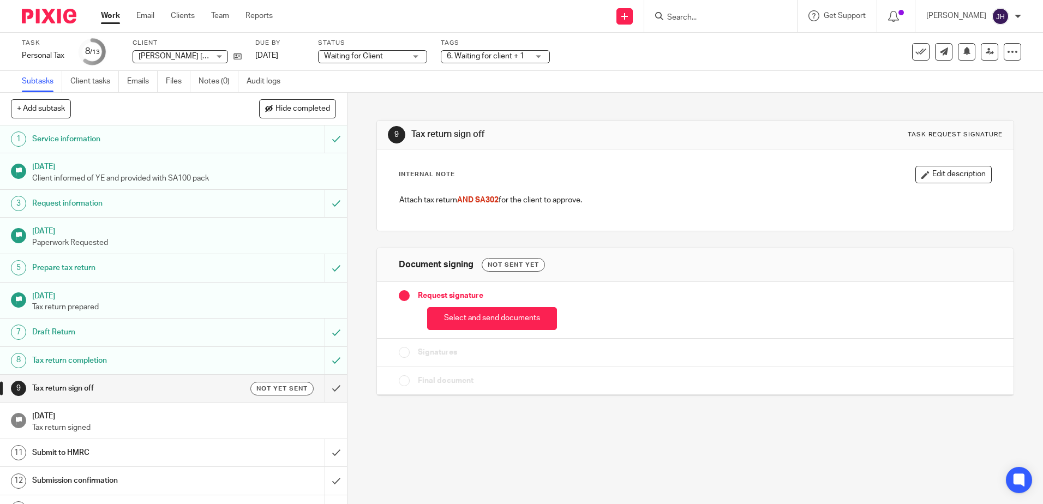
click at [694, 18] on input "Search" at bounding box center [715, 18] width 98 height 10
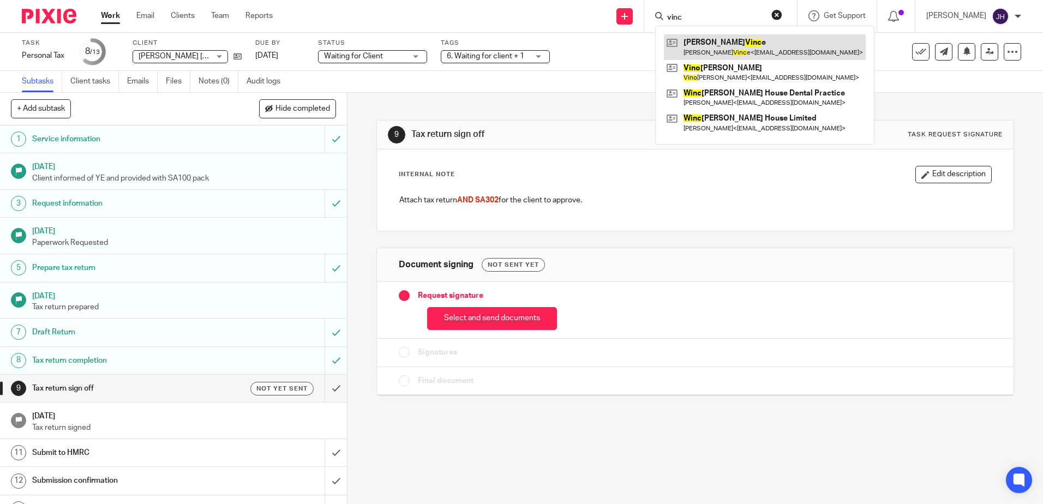
type input "vinc"
click at [765, 43] on link at bounding box center [765, 46] width 202 height 25
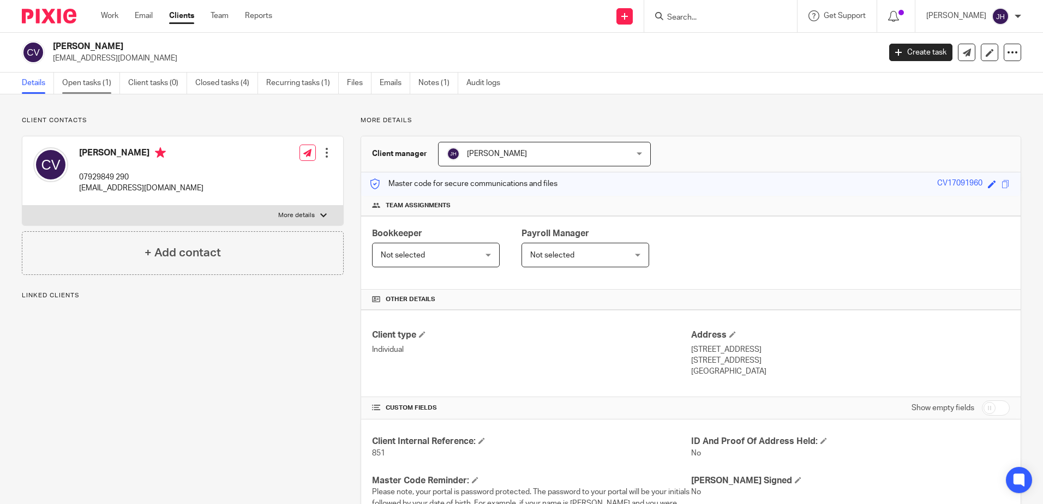
click at [89, 82] on link "Open tasks (1)" at bounding box center [91, 83] width 58 height 21
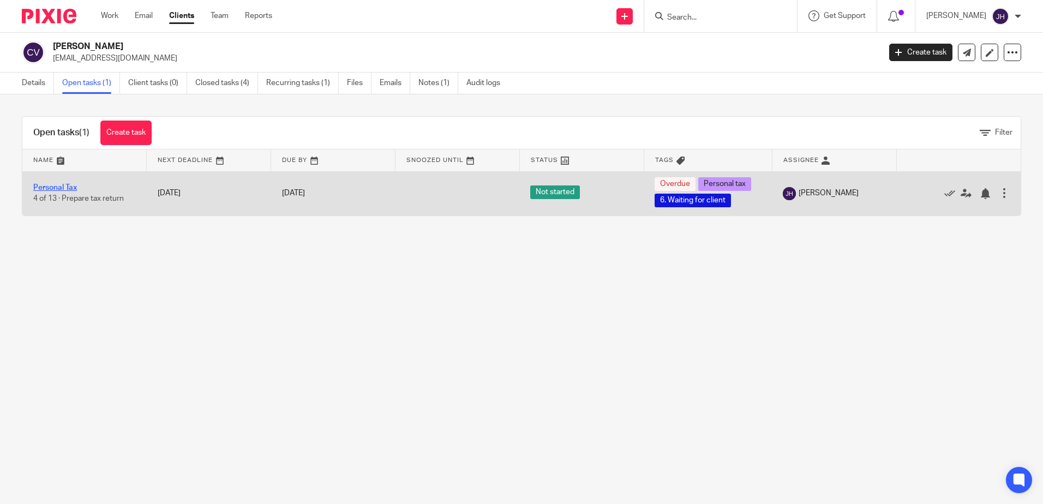
click at [73, 186] on link "Personal Tax" at bounding box center [55, 188] width 44 height 8
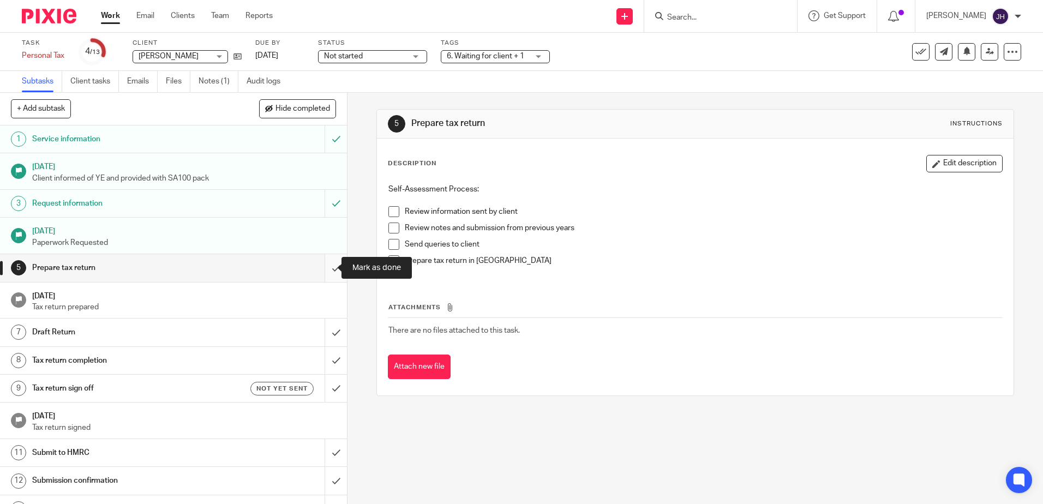
click at [323, 267] on input "submit" at bounding box center [173, 267] width 347 height 27
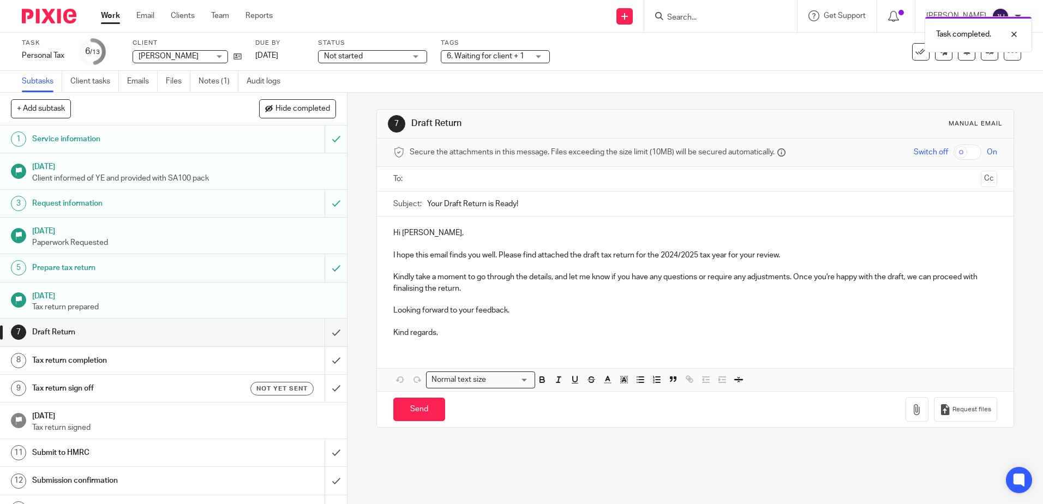
click at [385, 56] on span "Not started" at bounding box center [365, 56] width 82 height 11
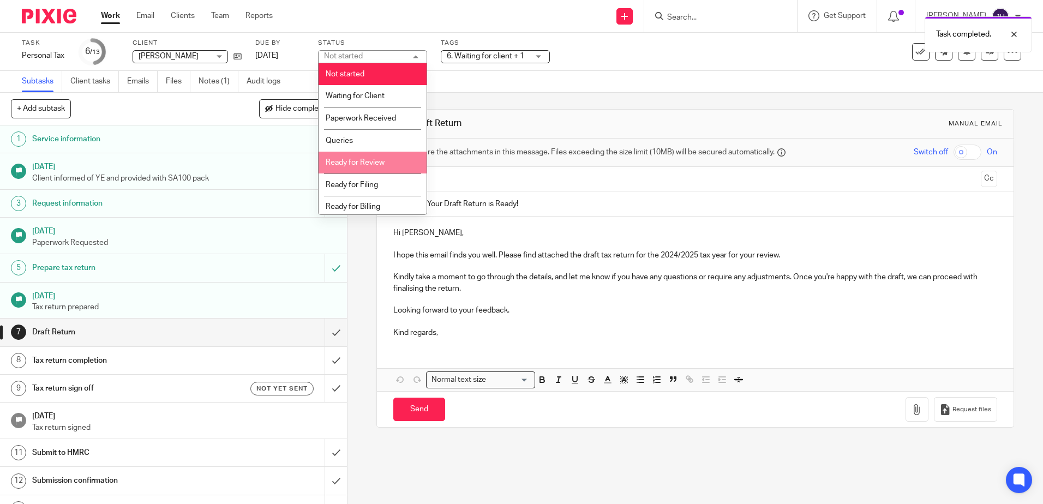
click at [390, 157] on li "Ready for Review" at bounding box center [373, 163] width 108 height 22
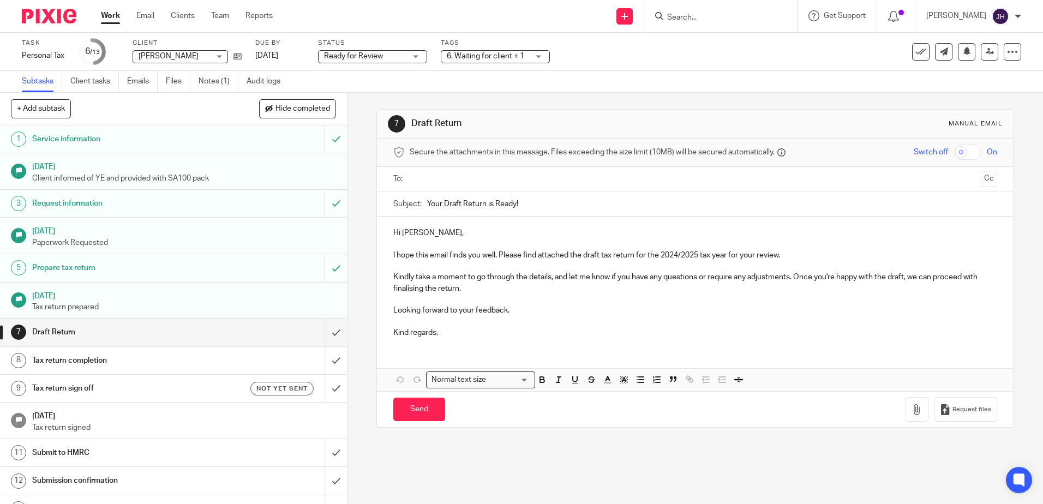
click at [466, 80] on div "Subtasks Client tasks Emails Files Notes (1) Audit logs" at bounding box center [521, 82] width 1043 height 22
